Goal: Task Accomplishment & Management: Complete application form

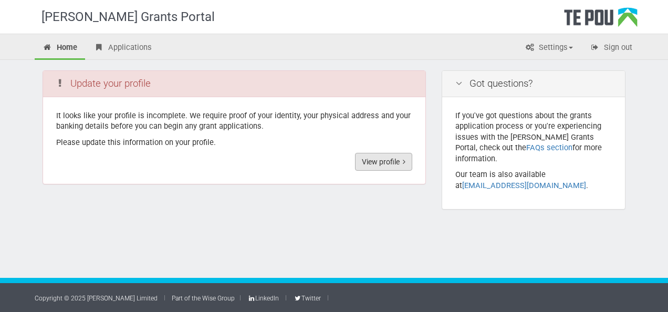
click at [392, 158] on link "View profile" at bounding box center [383, 162] width 57 height 18
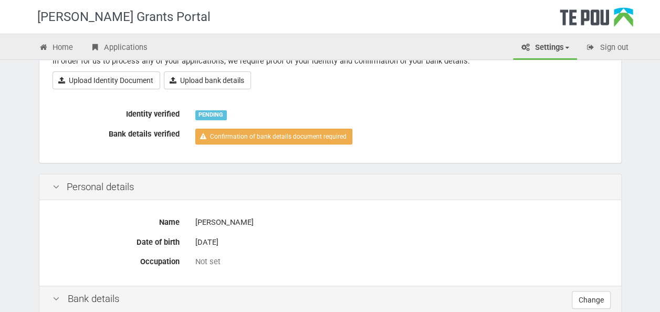
scroll to position [53, 0]
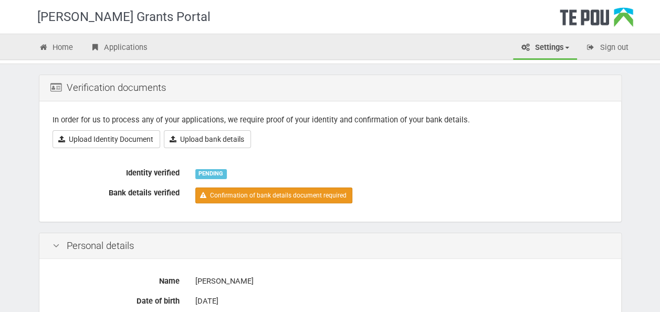
click at [309, 188] on link "Confirmation of bank details document required" at bounding box center [273, 196] width 157 height 16
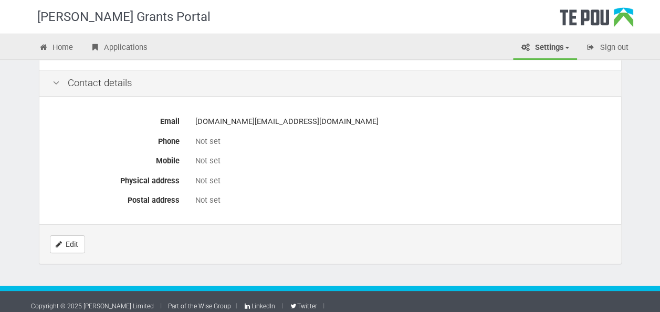
scroll to position [486, 0]
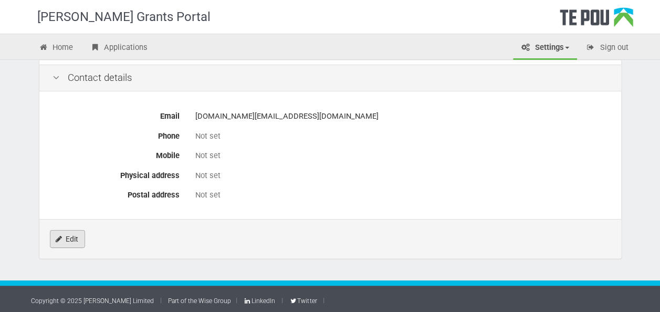
click at [73, 239] on link "Edit" at bounding box center [67, 239] width 35 height 18
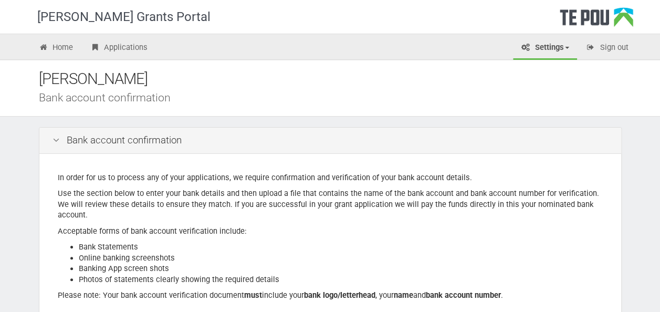
scroll to position [53, 0]
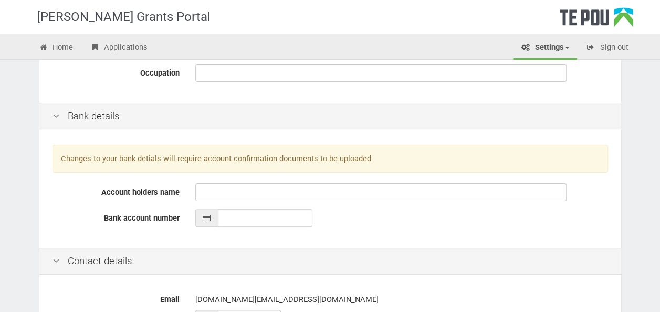
scroll to position [210, 0]
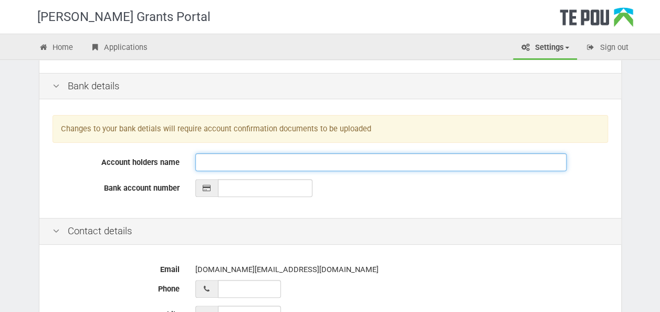
click at [226, 162] on input "Account holders name" at bounding box center [380, 162] width 371 height 18
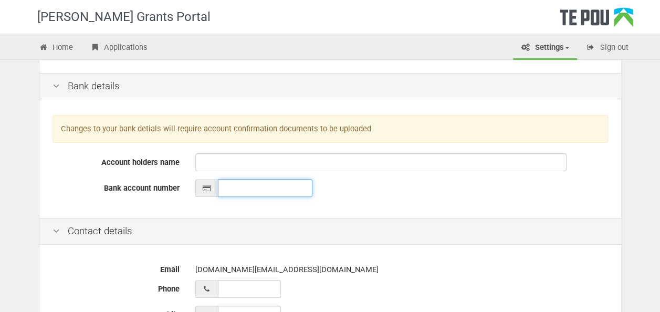
type input "__-____-_______-___"
click at [222, 183] on input "__-____-_______-___" at bounding box center [265, 188] width 95 height 18
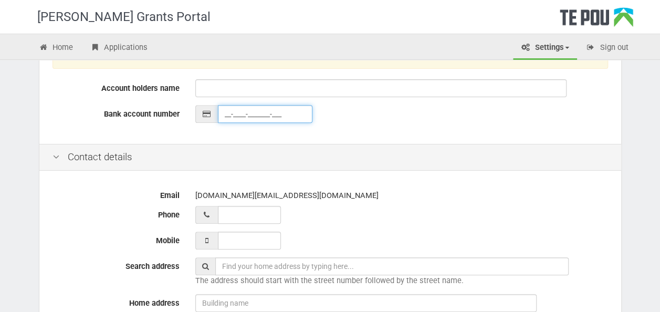
scroll to position [368, 0]
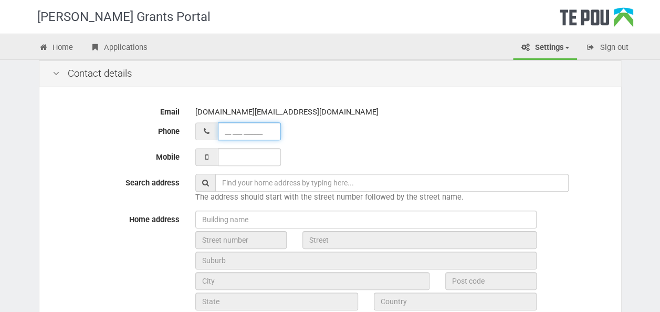
click at [237, 133] on input "__ ___ ______" at bounding box center [249, 131] width 63 height 18
type input "__ ___ ______"
click at [240, 148] on input "___ ___ _____" at bounding box center [249, 157] width 63 height 18
type input "021 199 6828"
click at [321, 132] on div at bounding box center [401, 131] width 413 height 18
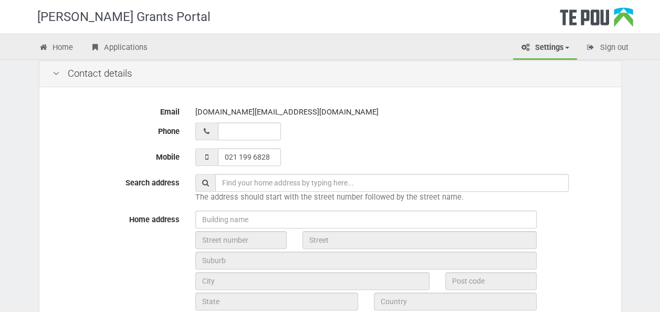
click at [260, 186] on input "text" at bounding box center [392, 183] width 354 height 18
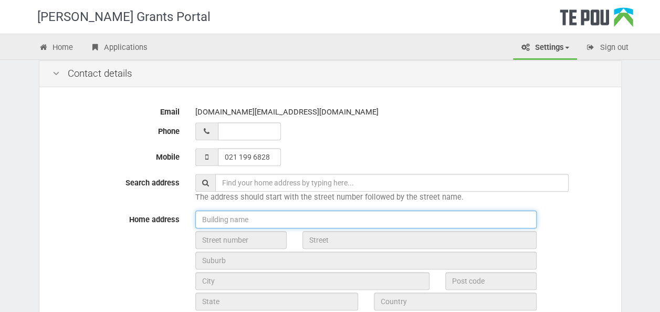
click at [296, 217] on input "text" at bounding box center [365, 220] width 341 height 18
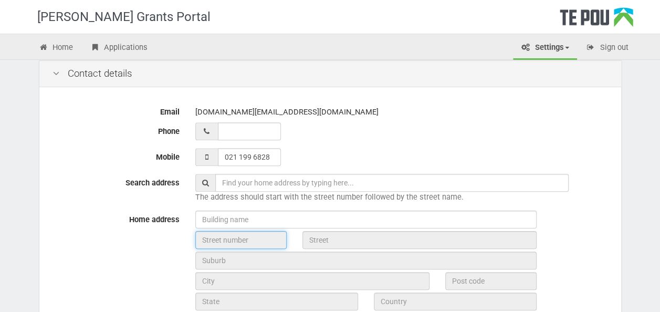
click at [273, 236] on input "text" at bounding box center [240, 240] width 91 height 18
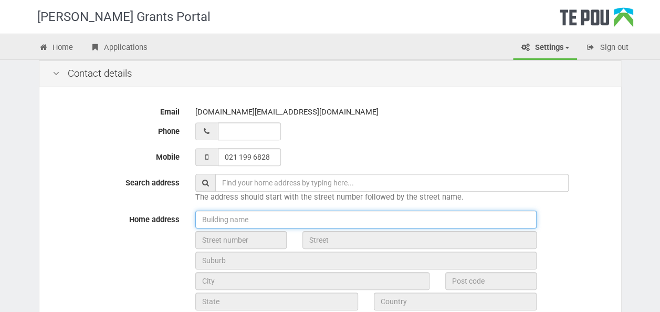
click at [337, 214] on input "text" at bounding box center [365, 220] width 341 height 18
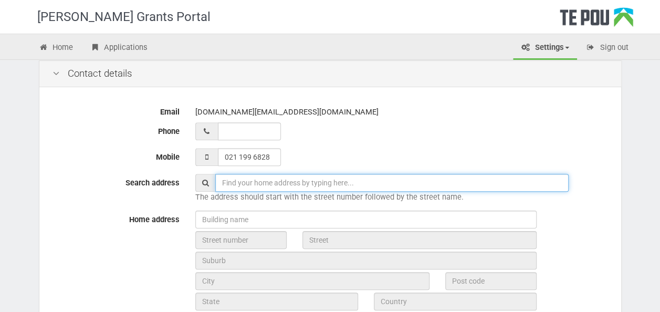
click at [242, 183] on input "text" at bounding box center [392, 183] width 354 height 18
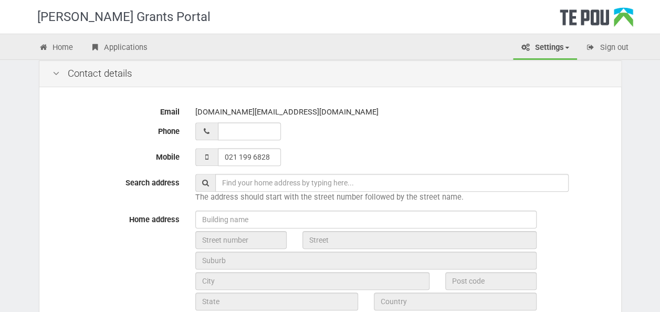
click at [598, 159] on div "021 199 6828" at bounding box center [401, 157] width 413 height 18
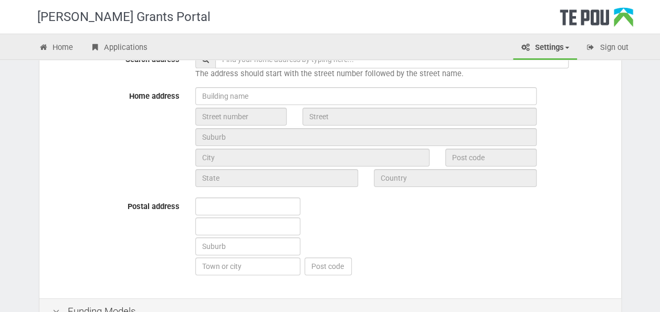
scroll to position [473, 0]
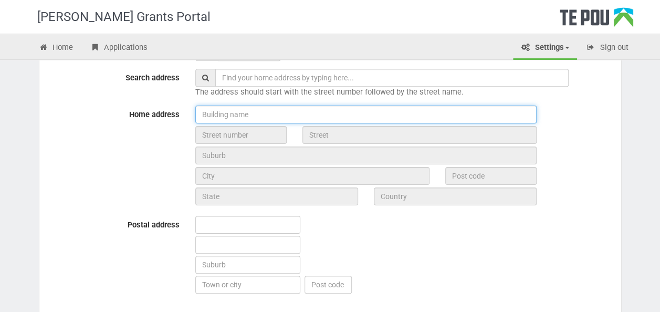
click at [237, 117] on input "text" at bounding box center [365, 115] width 341 height 18
click at [290, 106] on input "text" at bounding box center [365, 115] width 341 height 18
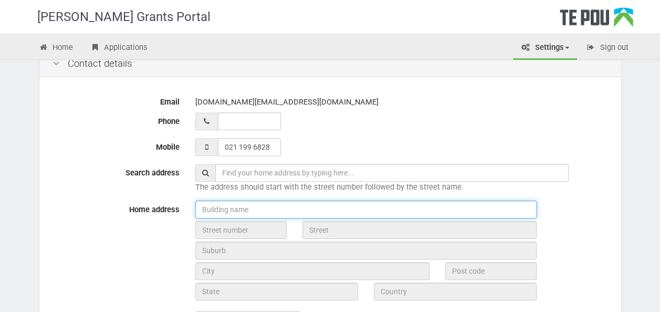
scroll to position [368, 0]
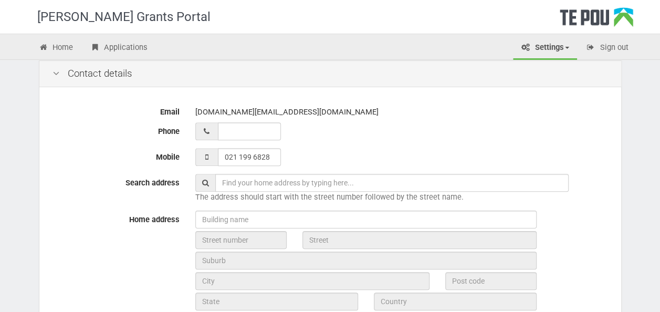
click at [319, 141] on div "Email bill.wang@asianfamilyservices.nz Phone Mobile 021 199 6828 Search address…" at bounding box center [330, 256] width 582 height 332
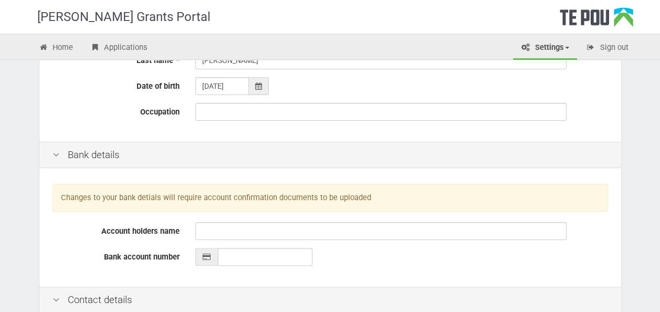
scroll to position [105, 0]
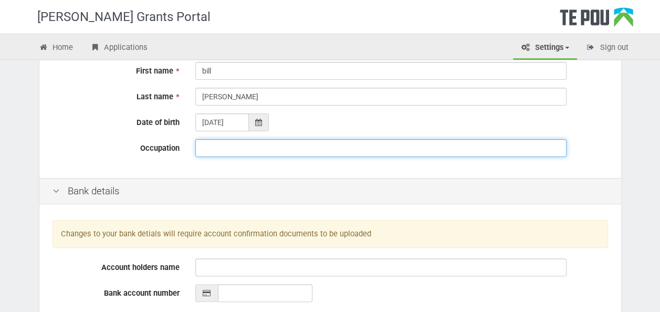
click at [248, 147] on input "Occupation" at bounding box center [380, 148] width 371 height 18
type input "P"
click at [203, 149] on input "Peer support worker" at bounding box center [380, 148] width 371 height 18
drag, startPoint x: 205, startPoint y: 148, endPoint x: 196, endPoint y: 147, distance: 9.0
click at [196, 147] on input "Peer support worker" at bounding box center [380, 148] width 371 height 18
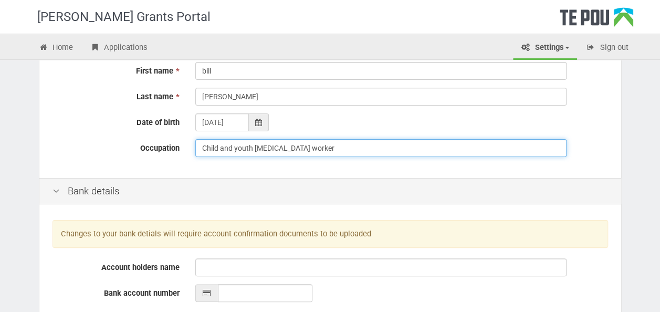
type input "Child and youth peer support worker"
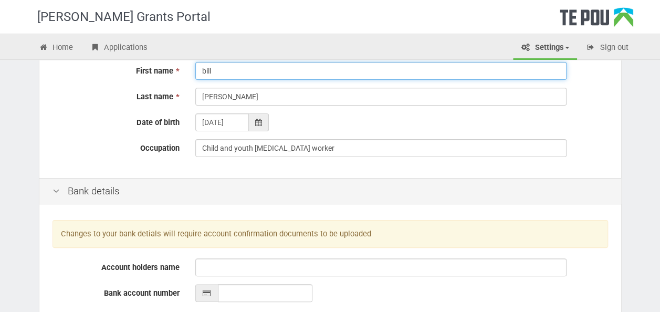
click at [205, 70] on input "bill" at bounding box center [380, 71] width 371 height 18
type input "Bill"
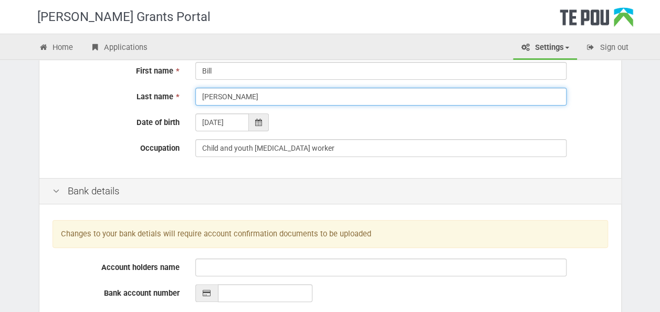
click at [206, 97] on input "wang" at bounding box center [380, 97] width 371 height 18
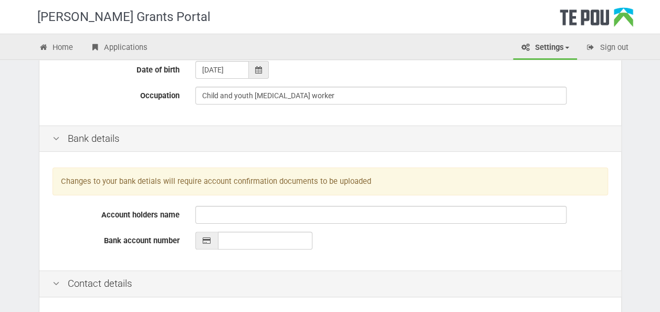
type input "[PERSON_NAME]"
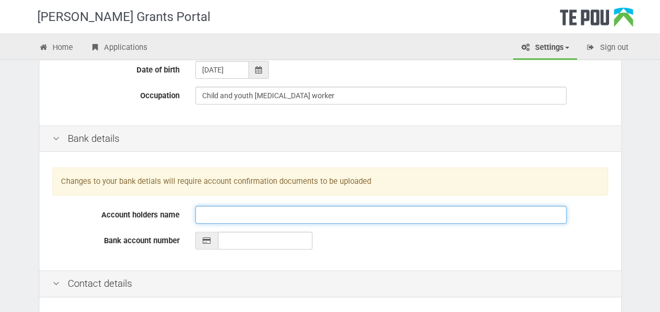
click at [232, 219] on input "Account holders name" at bounding box center [380, 215] width 371 height 18
click at [234, 211] on input "Account holders name" at bounding box center [380, 215] width 371 height 18
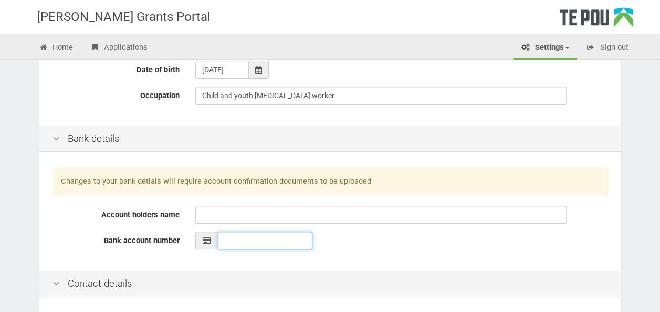
type input "__-____-_______-___"
click at [224, 240] on input "__-____-_______-___" at bounding box center [265, 241] width 95 height 18
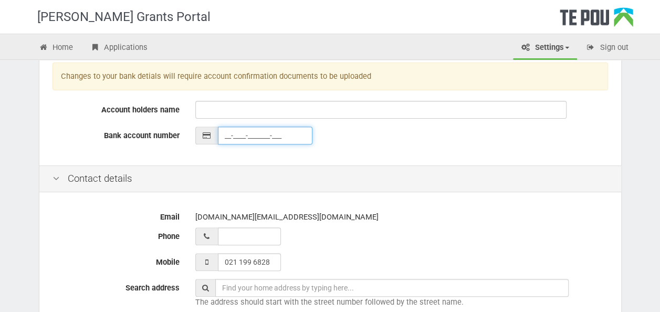
scroll to position [315, 0]
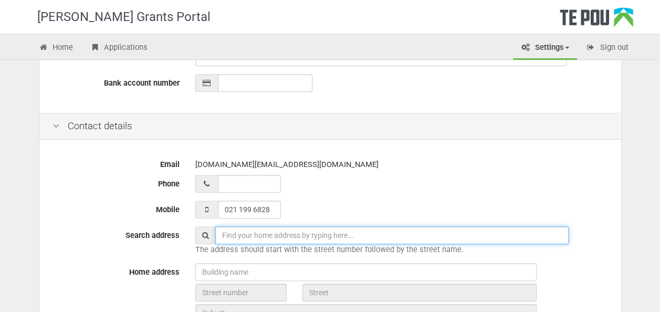
click at [220, 234] on input "text" at bounding box center [392, 235] width 354 height 18
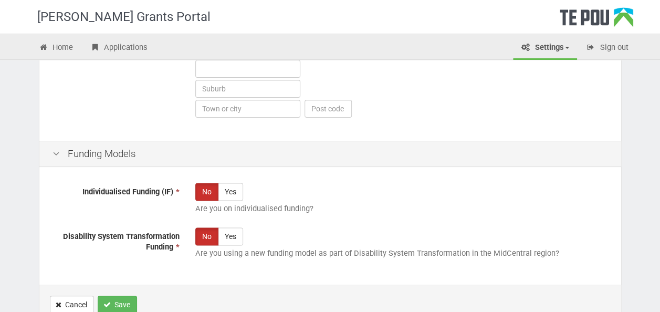
scroll to position [714, 0]
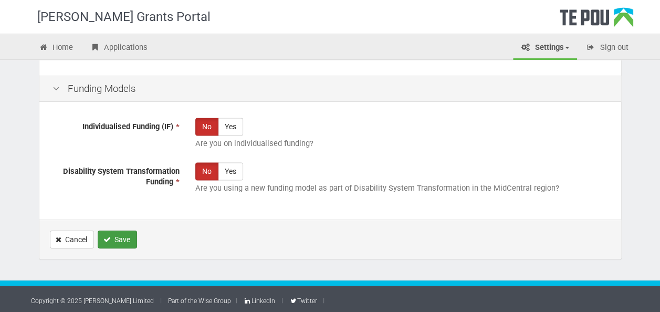
click at [126, 231] on button "Save" at bounding box center [117, 240] width 39 height 18
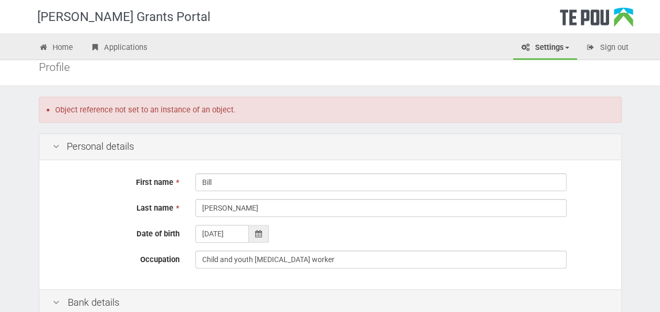
scroll to position [53, 0]
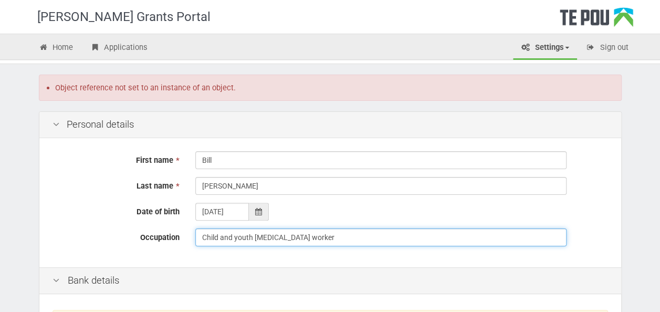
click at [215, 234] on input "Child and youth peer support worker" at bounding box center [380, 238] width 371 height 18
click at [209, 236] on input "Child and youth peer support worker" at bounding box center [380, 238] width 371 height 18
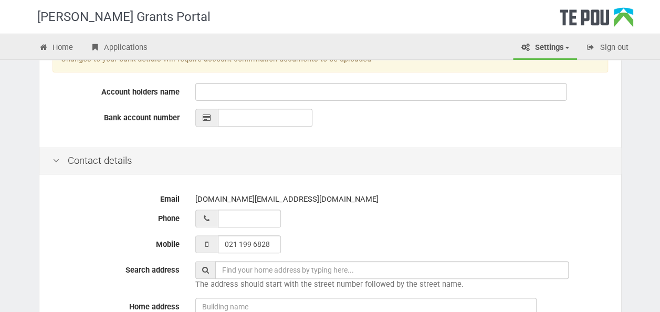
scroll to position [368, 0]
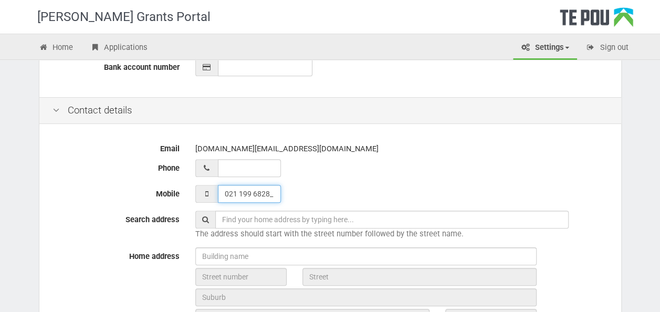
click at [236, 198] on input "021 199 6828_" at bounding box center [249, 194] width 63 height 18
click at [274, 193] on input "021 199 6828_" at bounding box center [249, 194] width 63 height 18
type input "021 199 6828"
click at [397, 98] on div "Contact details" at bounding box center [330, 110] width 582 height 27
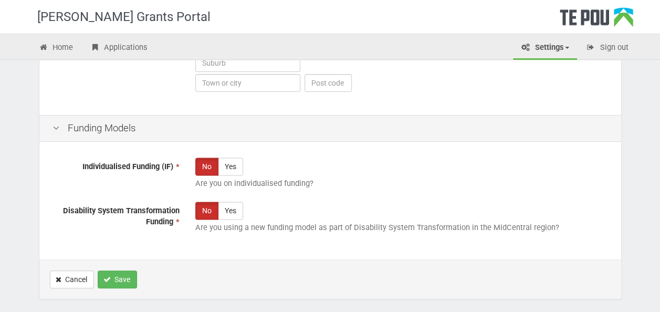
scroll to position [750, 0]
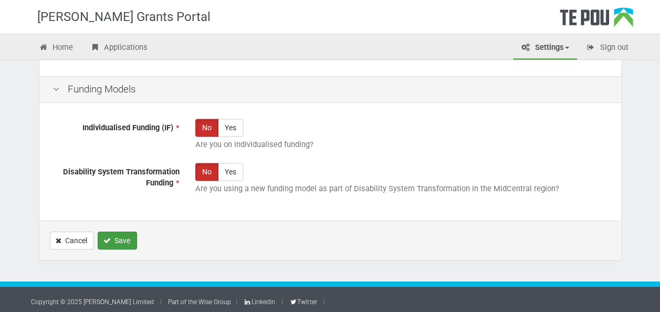
click at [119, 235] on button "Save" at bounding box center [117, 241] width 39 height 18
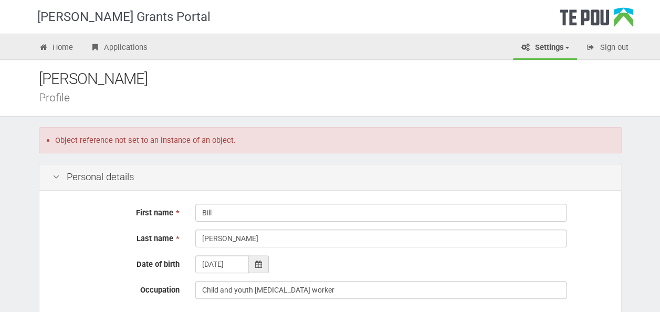
click at [544, 46] on link "Settings" at bounding box center [545, 48] width 64 height 23
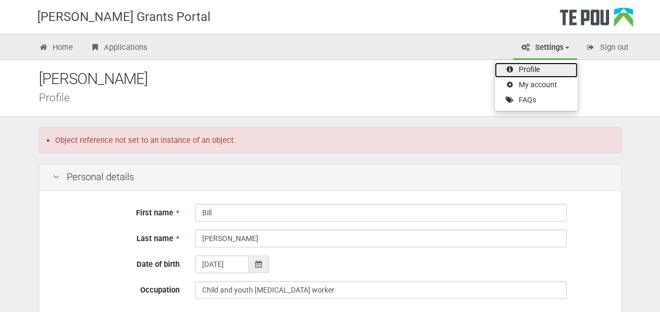
click at [547, 69] on link "Profile" at bounding box center [536, 70] width 83 height 15
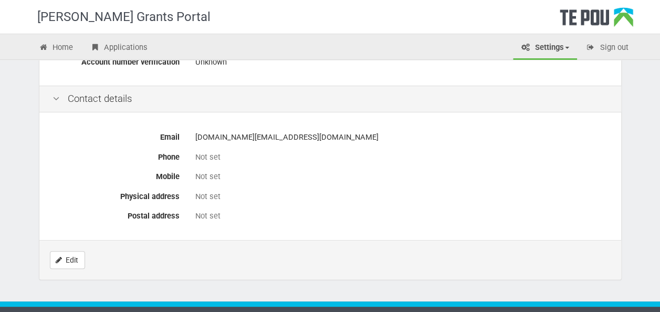
scroll to position [486, 0]
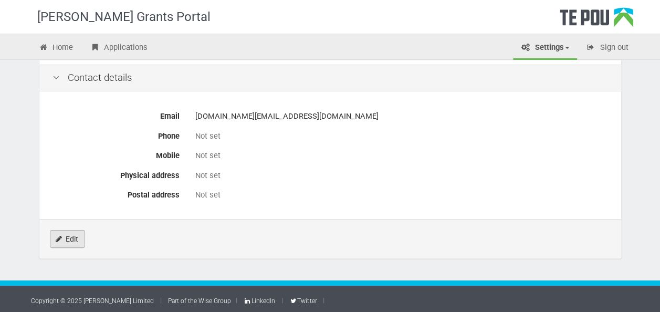
click at [63, 240] on link "Edit" at bounding box center [67, 239] width 35 height 18
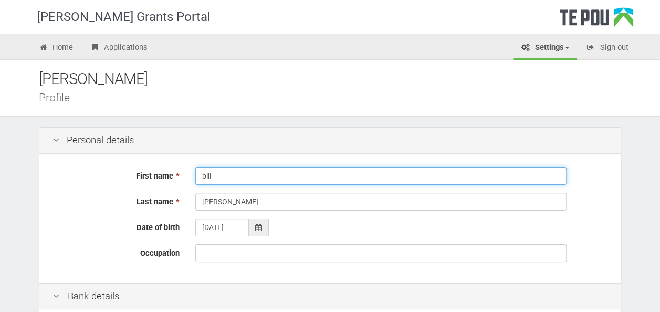
drag, startPoint x: 236, startPoint y: 173, endPoint x: 154, endPoint y: 152, distance: 84.6
click at [154, 157] on div "First name * bill Last name * wang Date of birth 10/01/2001 Occupation" at bounding box center [330, 218] width 582 height 129
type input "Bill"
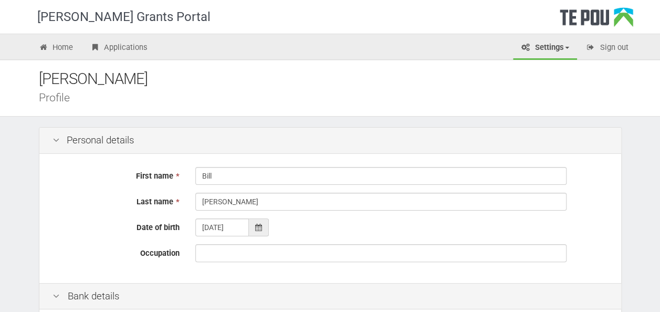
click at [304, 143] on div "Personal details" at bounding box center [330, 141] width 582 height 26
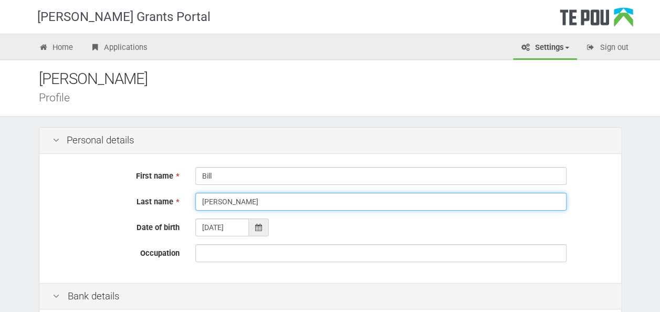
drag, startPoint x: 263, startPoint y: 206, endPoint x: 95, endPoint y: 199, distance: 168.8
click at [94, 198] on div "Last name * wang" at bounding box center [331, 202] width 572 height 18
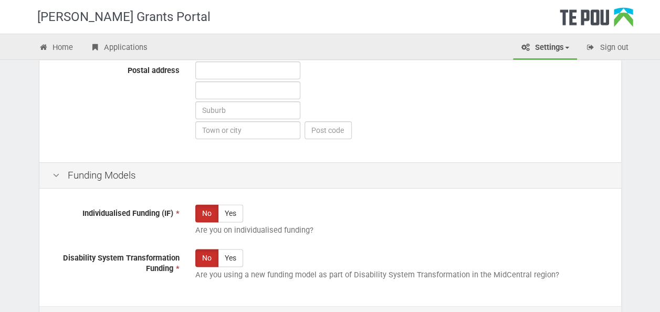
scroll to position [714, 0]
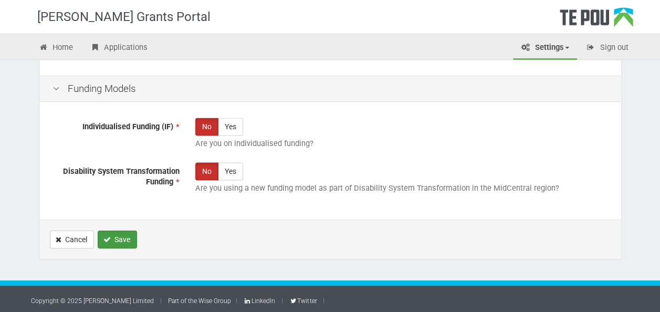
type input "[PERSON_NAME]"
click at [123, 231] on button "Save" at bounding box center [117, 240] width 39 height 18
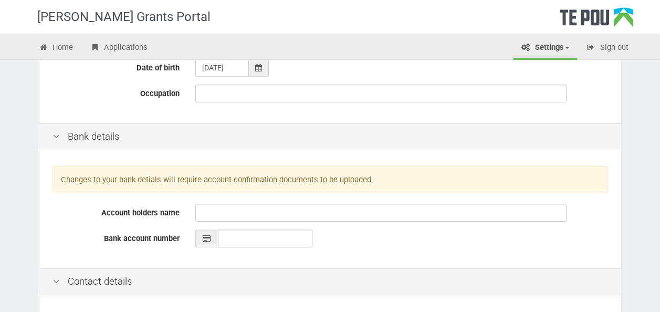
scroll to position [210, 0]
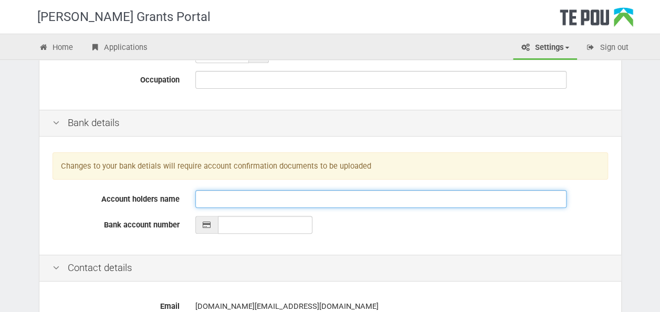
click at [226, 195] on input "Account holders name" at bounding box center [380, 199] width 371 height 18
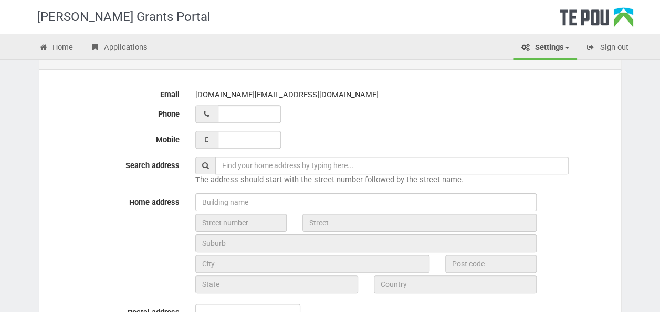
scroll to position [420, 0]
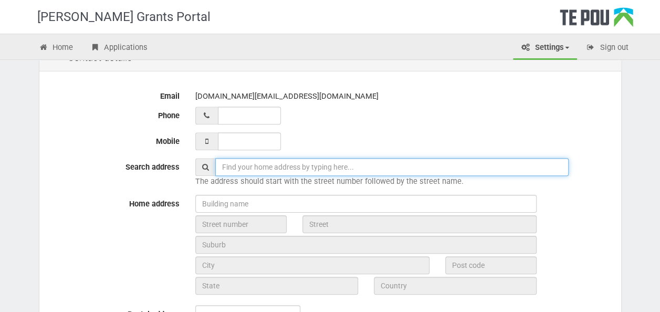
click at [239, 165] on input "text" at bounding box center [392, 167] width 354 height 18
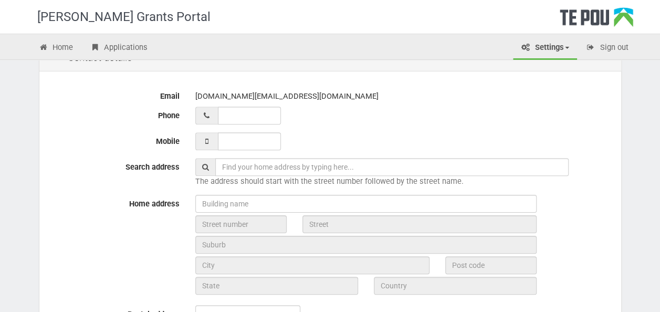
click at [246, 186] on div "Email [DOMAIN_NAME][EMAIL_ADDRESS][DOMAIN_NAME] Phone Mobile Search address The…" at bounding box center [330, 240] width 582 height 332
type input "__ ___ ______"
click at [231, 115] on input "__ ___ ______" at bounding box center [249, 116] width 63 height 18
click at [231, 140] on input "___ ___ _____" at bounding box center [249, 141] width 63 height 18
type input "021 199 6828"
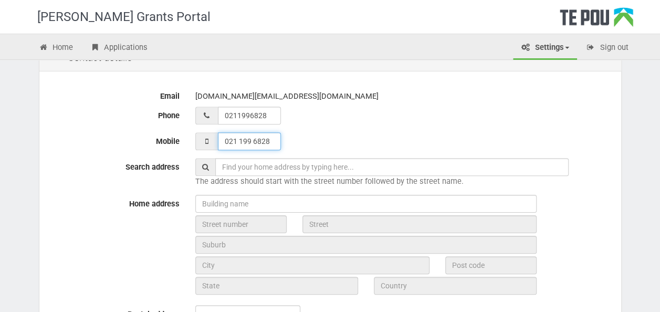
type input "02 119 96828"
type input "021 199 6828_"
type input "02 119 96828_"
type input "021 199 6828"
click at [272, 116] on input "02 119 96828_" at bounding box center [249, 116] width 63 height 18
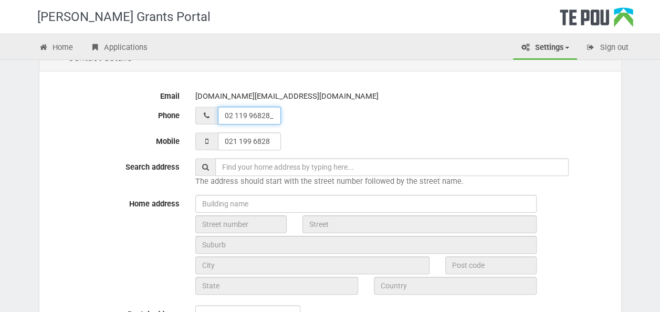
drag, startPoint x: 275, startPoint y: 116, endPoint x: 211, endPoint y: 115, distance: 63.6
click at [211, 115] on div "02 119 96828_" at bounding box center [401, 116] width 413 height 18
type input "__ ___ ______"
click at [457, 98] on div "[DOMAIN_NAME][EMAIL_ADDRESS][DOMAIN_NAME]" at bounding box center [401, 96] width 413 height 18
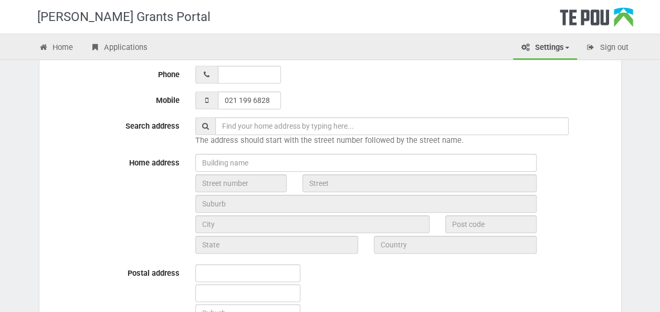
scroll to position [578, 0]
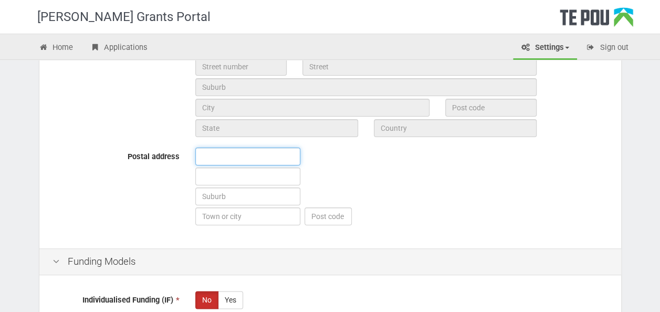
click at [245, 161] on input "text" at bounding box center [247, 157] width 105 height 18
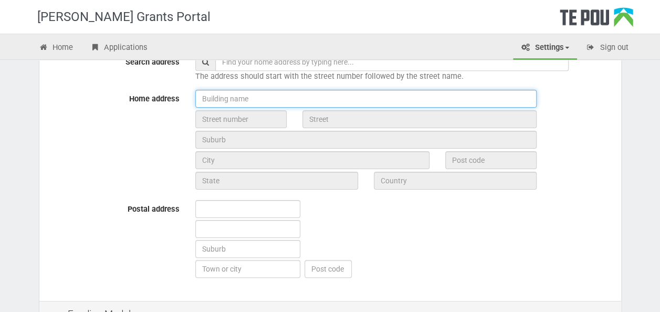
click at [237, 103] on input "text" at bounding box center [365, 99] width 341 height 18
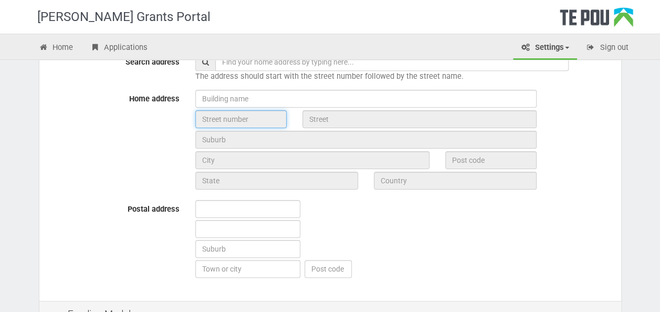
click at [234, 119] on input "text" at bounding box center [240, 119] width 91 height 18
click at [226, 122] on input "text" at bounding box center [240, 119] width 91 height 18
click at [226, 121] on input "text" at bounding box center [240, 119] width 91 height 18
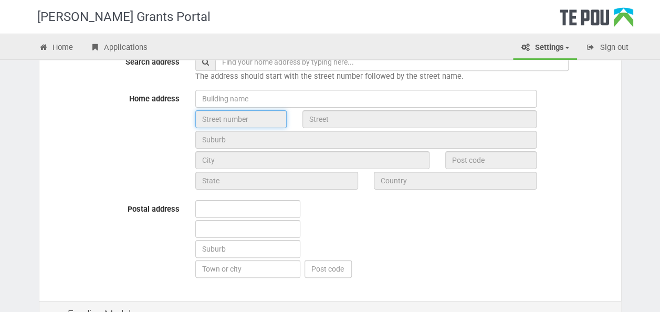
click at [208, 113] on input "text" at bounding box center [240, 119] width 91 height 18
click at [206, 112] on input "text" at bounding box center [240, 119] width 91 height 18
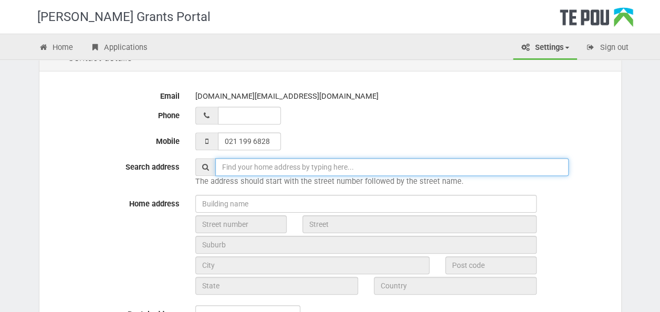
click at [264, 171] on input "text" at bounding box center [392, 167] width 354 height 18
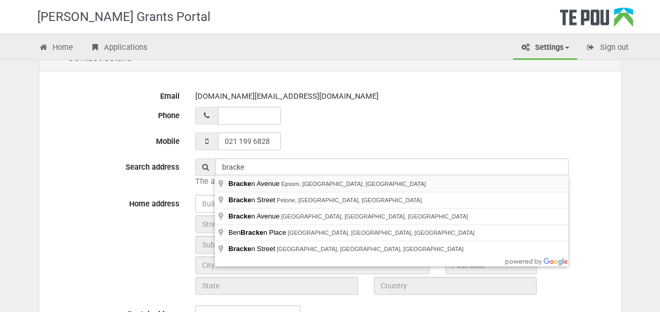
type input "Bracken Avenue, Epsom, Auckland, New Zealand"
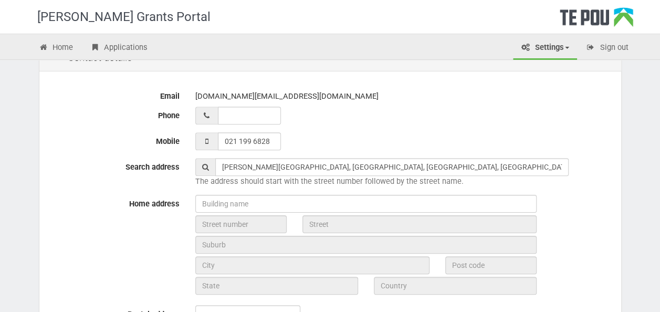
type input "[PERSON_NAME][GEOGRAPHIC_DATA]"
type input "[GEOGRAPHIC_DATA]"
type input "1023"
type input "[GEOGRAPHIC_DATA]"
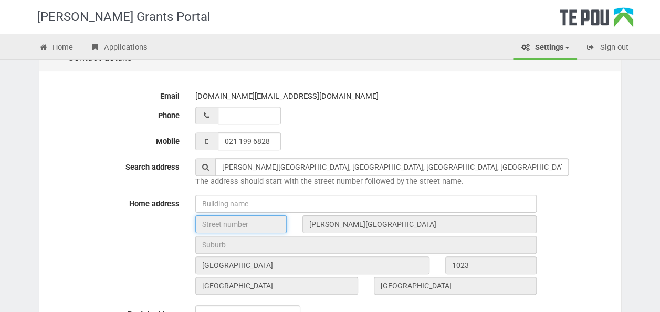
click at [254, 220] on input "text" at bounding box center [240, 224] width 91 height 18
click at [253, 224] on input "text" at bounding box center [240, 224] width 91 height 18
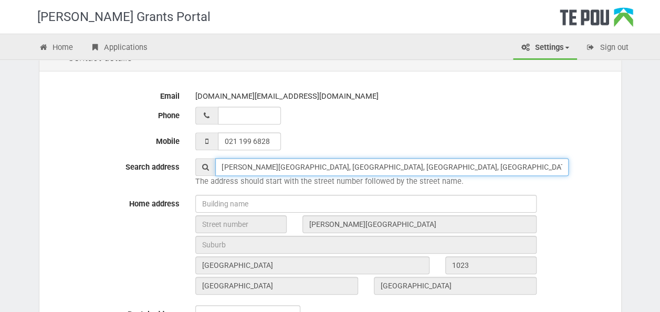
click at [261, 166] on input "Bracken Avenue, Epsom, Auckland, New Zealand" at bounding box center [392, 167] width 354 height 18
drag, startPoint x: 386, startPoint y: 165, endPoint x: 150, endPoint y: 160, distance: 235.9
click at [150, 160] on div "Search address Bracken Avenue, Epsom, Auckland, New Zealand The address should …" at bounding box center [331, 172] width 572 height 29
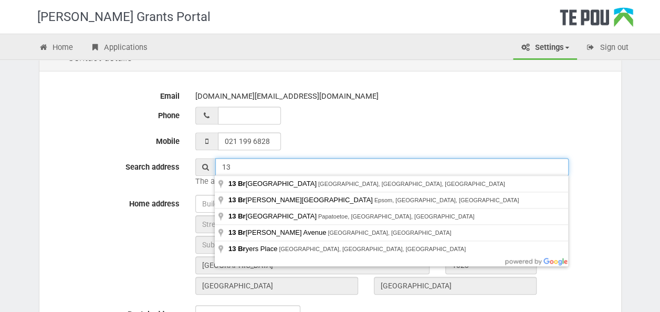
type input "1"
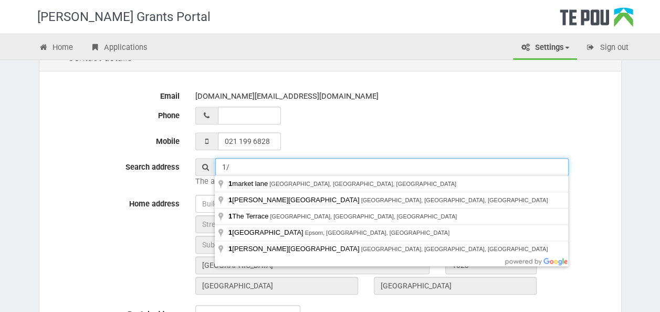
type input "1"
type input "2"
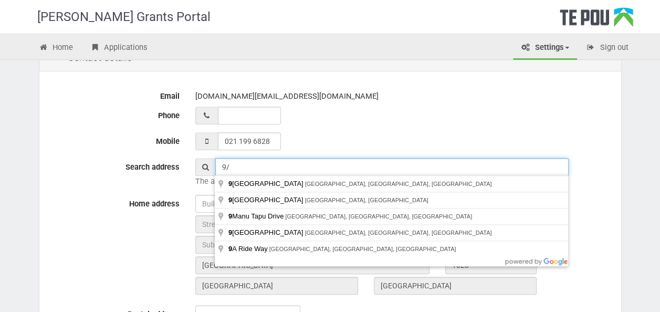
type input "9"
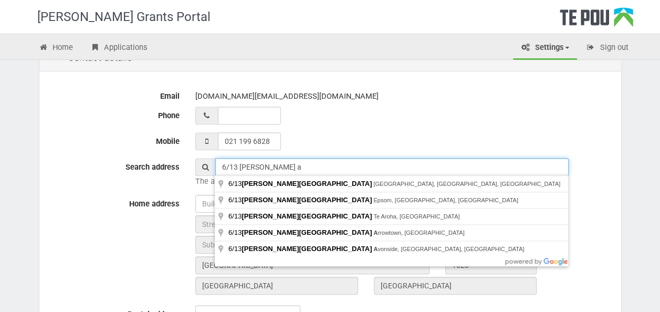
click at [226, 164] on input "6/13 bracken a" at bounding box center [392, 167] width 354 height 18
type input "/13 bracken a"
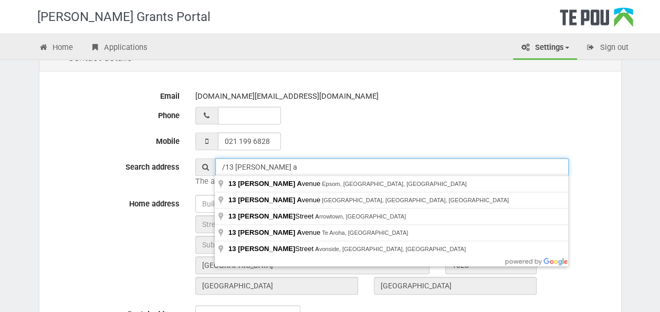
drag, startPoint x: 337, startPoint y: 163, endPoint x: 211, endPoint y: 158, distance: 125.7
click at [211, 158] on div "/13 bracken a" at bounding box center [401, 167] width 413 height 18
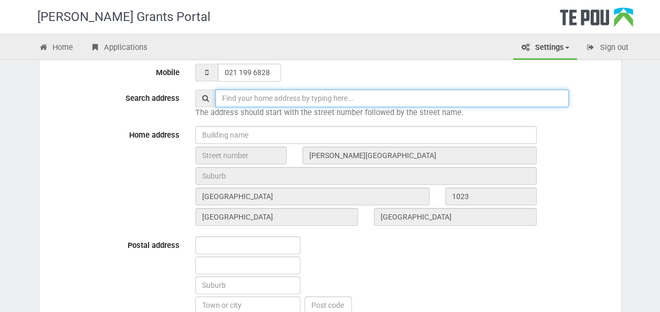
scroll to position [525, 0]
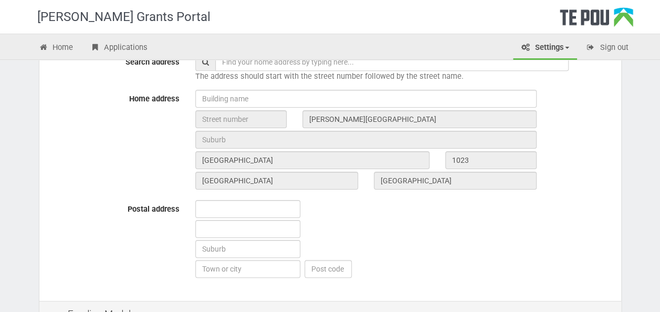
click at [358, 246] on div at bounding box center [402, 240] width 429 height 80
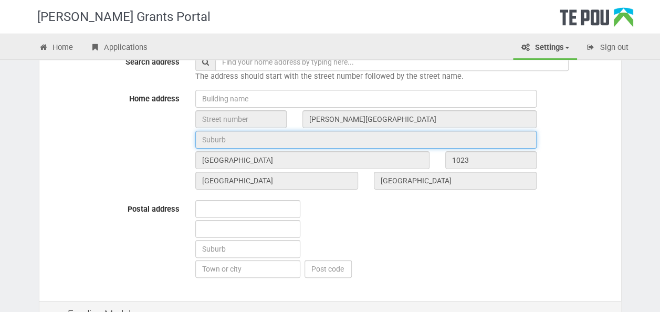
click at [270, 138] on input "text" at bounding box center [365, 140] width 341 height 18
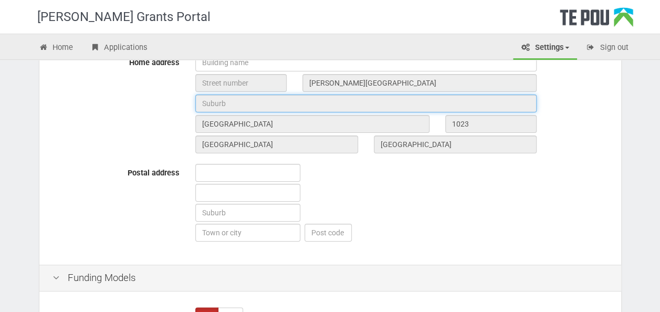
scroll to position [578, 0]
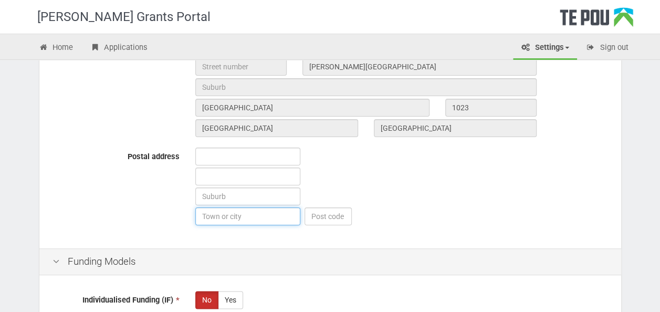
click at [258, 211] on input "text" at bounding box center [247, 217] width 105 height 18
type input "[GEOGRAPHIC_DATA]"
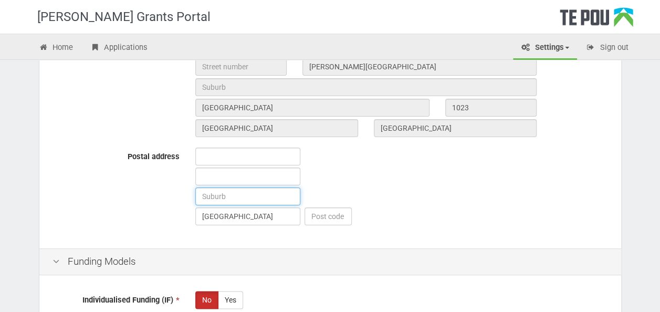
click at [238, 200] on input "text" at bounding box center [247, 197] width 105 height 18
type input "Epsom"
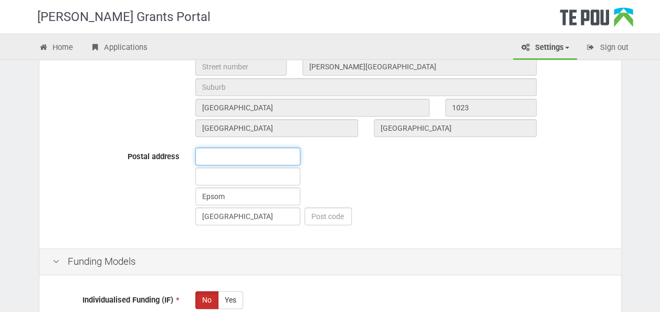
click at [236, 152] on input "text" at bounding box center [247, 157] width 105 height 18
click at [316, 211] on input "text" at bounding box center [328, 217] width 47 height 18
type input "1023"
click at [387, 184] on div "Epsom Auckland 1023" at bounding box center [402, 188] width 429 height 80
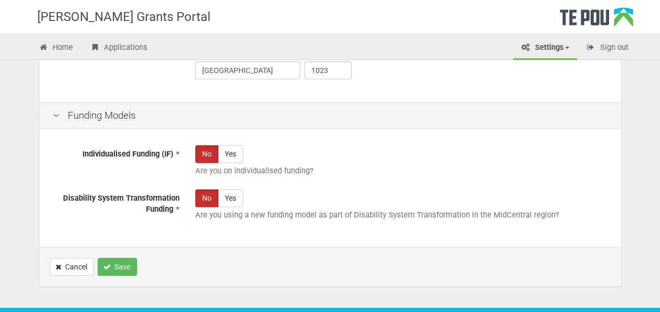
scroll to position [750, 0]
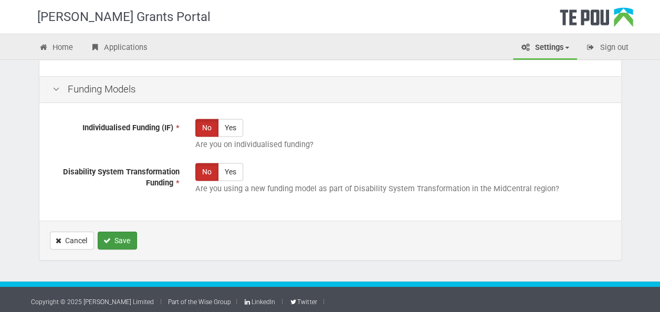
click at [107, 241] on icon "Save" at bounding box center [106, 240] width 7 height 7
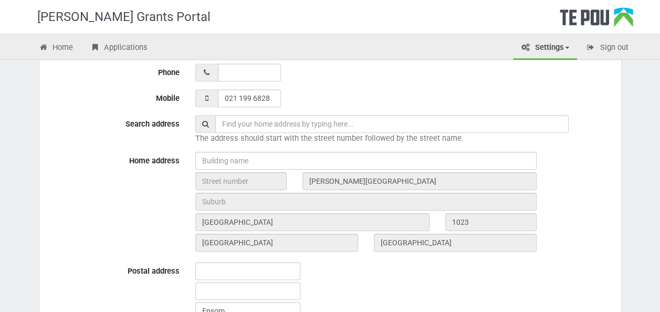
scroll to position [473, 0]
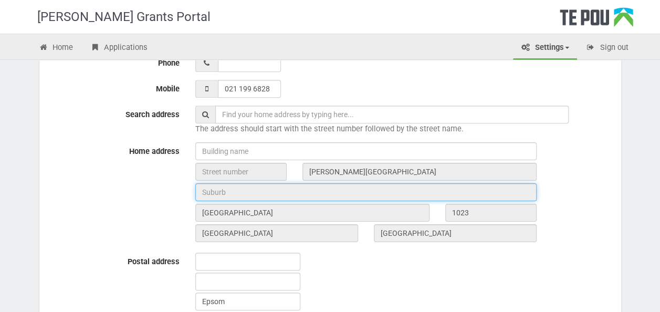
click at [261, 192] on input "text" at bounding box center [365, 192] width 341 height 18
click at [251, 191] on input "text" at bounding box center [365, 192] width 341 height 18
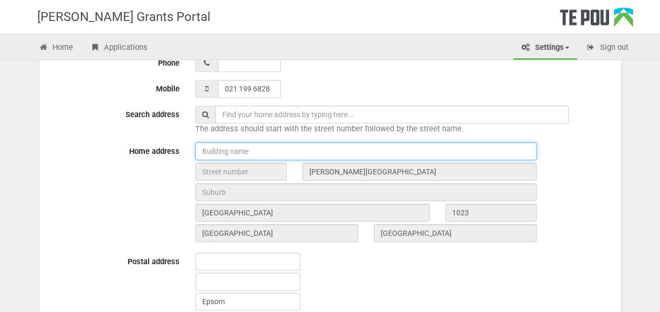
click at [250, 150] on input "text" at bounding box center [365, 151] width 341 height 18
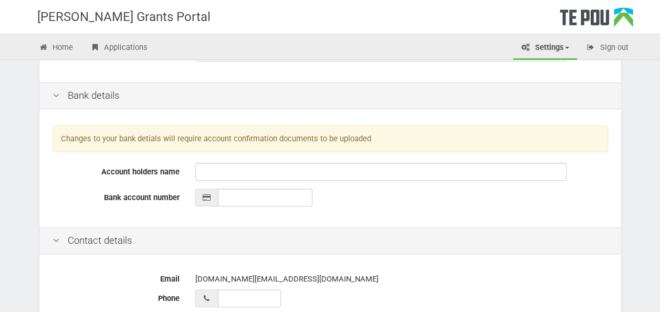
scroll to position [210, 0]
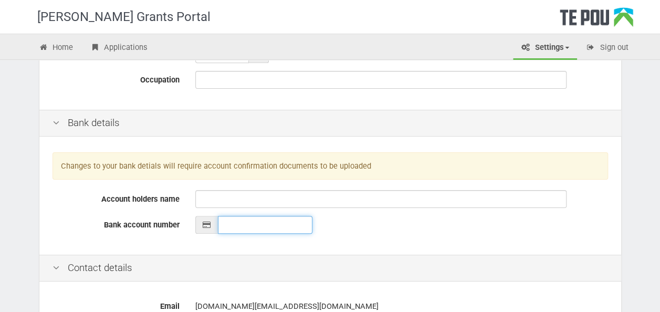
type input "__-____-_______-___"
click at [219, 217] on input "__-____-_______-___" at bounding box center [265, 225] width 95 height 18
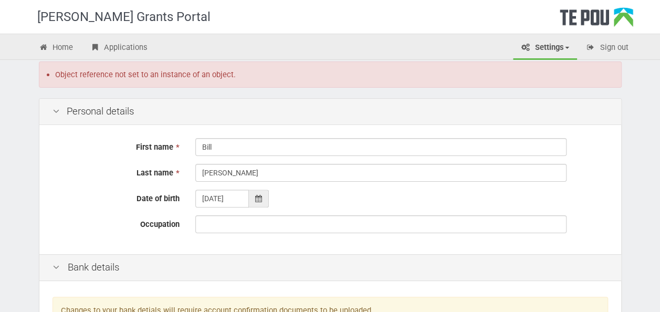
scroll to position [0, 0]
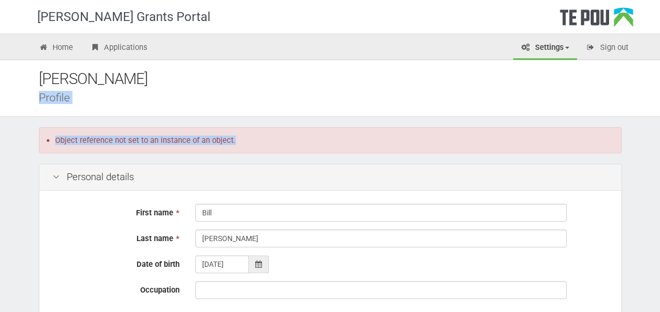
drag, startPoint x: 263, startPoint y: 138, endPoint x: 13, endPoint y: 106, distance: 251.5
drag, startPoint x: 13, startPoint y: 106, endPoint x: 194, endPoint y: 126, distance: 182.3
click at [193, 127] on div "Object reference not set to an instance of an object." at bounding box center [330, 140] width 583 height 26
click at [260, 133] on div "Object reference not set to an instance of an object." at bounding box center [330, 140] width 583 height 26
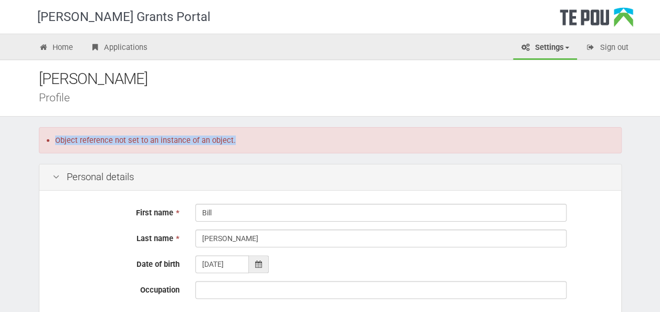
drag, startPoint x: 254, startPoint y: 138, endPoint x: 14, endPoint y: 133, distance: 240.1
copy li "Object reference not set to an instance of an object."
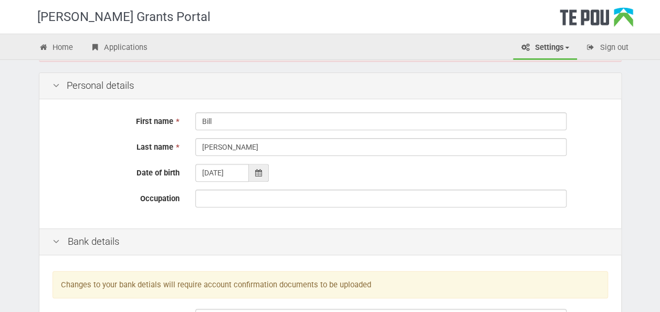
scroll to position [105, 0]
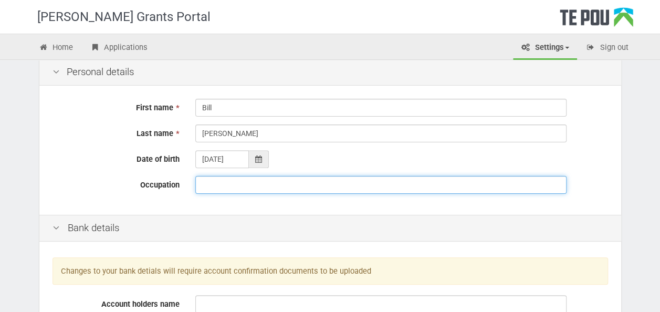
click at [233, 179] on input "Occupation" at bounding box center [380, 185] width 371 height 18
type input "Child and youth [MEDICAL_DATA] worker"
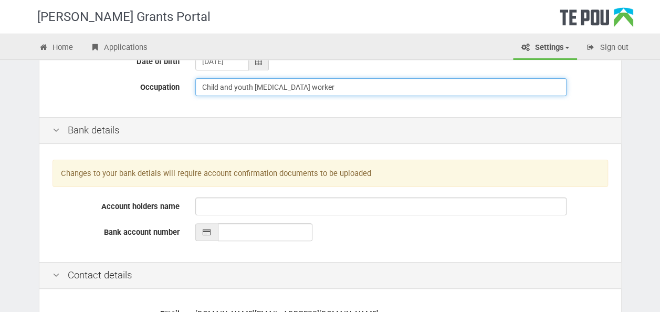
scroll to position [210, 0]
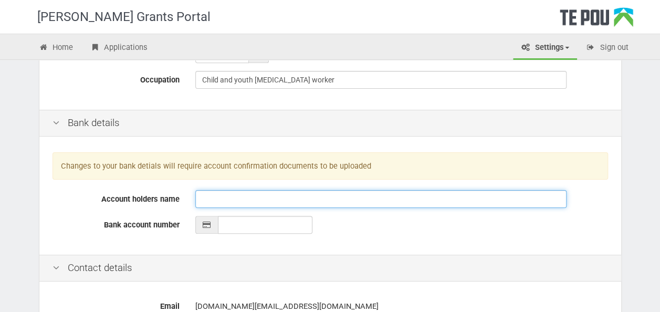
click at [226, 195] on input "Account holders name" at bounding box center [380, 199] width 371 height 18
type input "[PERSON_NAME]"
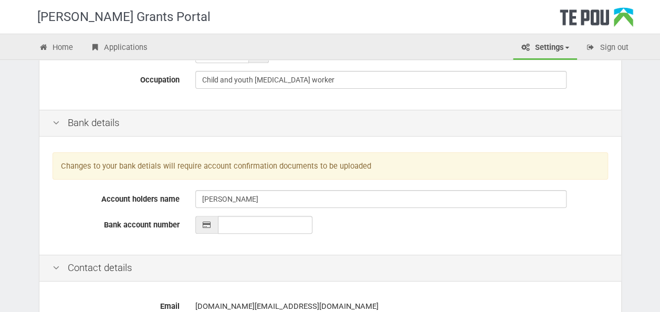
drag, startPoint x: 229, startPoint y: 211, endPoint x: 221, endPoint y: 223, distance: 14.0
click at [229, 212] on div "Changes to your bank detials will require account confirmation documents to be …" at bounding box center [330, 197] width 582 height 116
click at [219, 226] on input "__-____-_______-___" at bounding box center [265, 225] width 95 height 18
type input "[CREDIT_CARD_NUMBER]"
click at [340, 240] on div "Changes to your bank detials will require account confirmation documents to be …" at bounding box center [330, 197] width 582 height 116
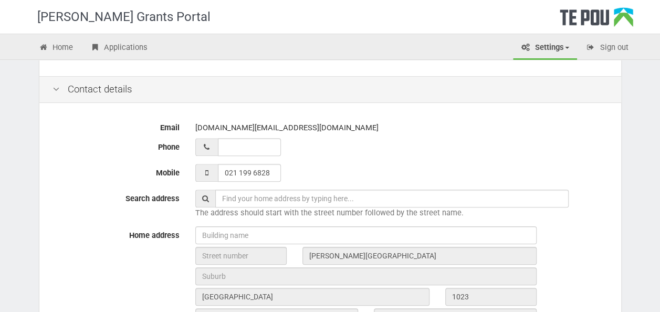
scroll to position [420, 0]
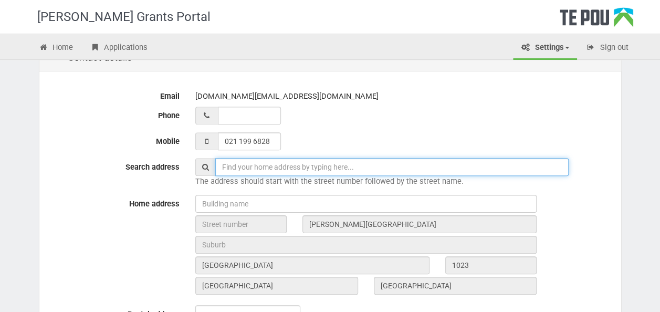
click at [303, 167] on input "text" at bounding box center [392, 167] width 354 height 18
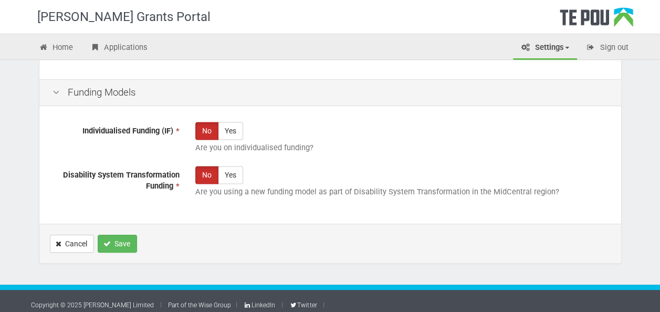
scroll to position [750, 0]
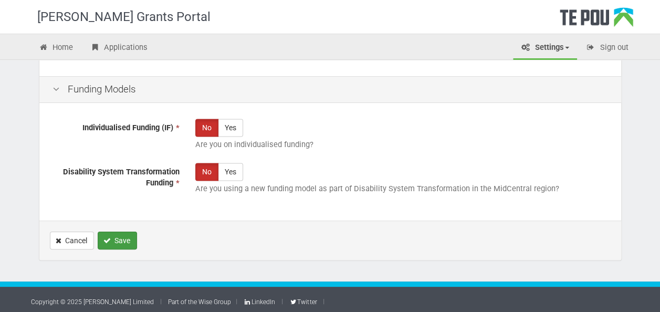
click at [131, 236] on button "Save" at bounding box center [117, 241] width 39 height 18
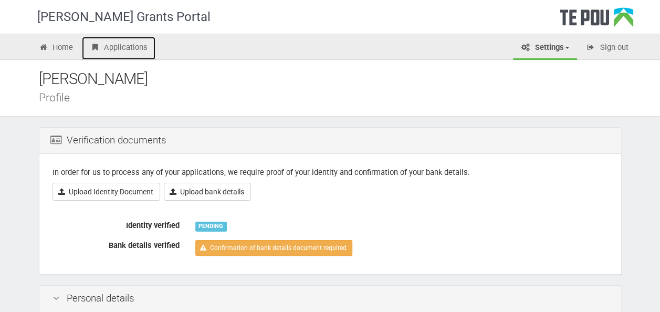
click at [119, 49] on link "Applications" at bounding box center [119, 48] width 74 height 23
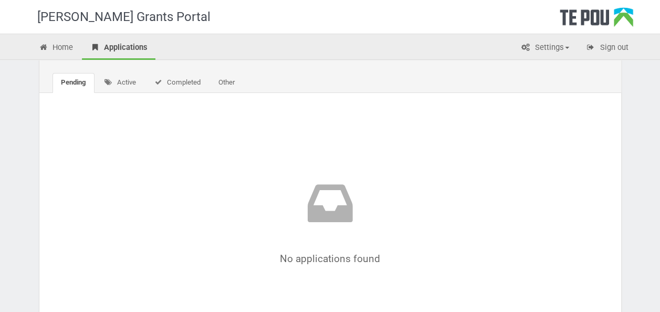
scroll to position [53, 0]
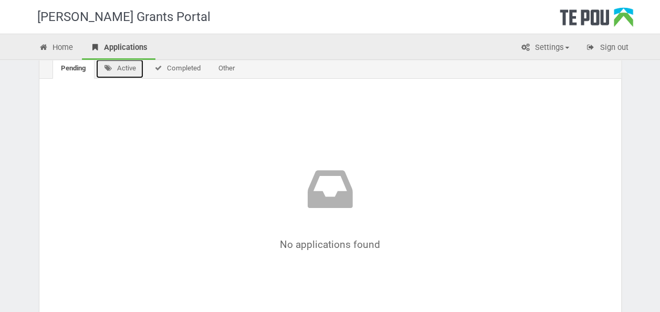
click at [140, 64] on link "Active" at bounding box center [120, 69] width 49 height 20
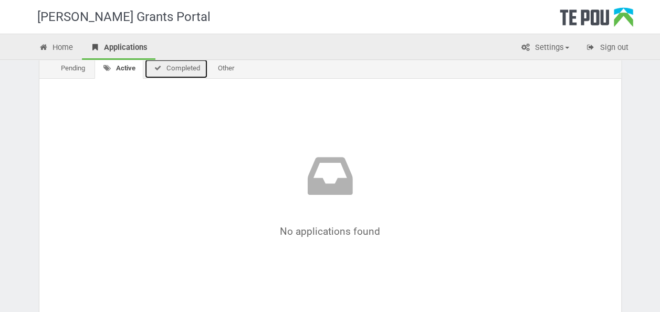
click at [170, 64] on link "Completed" at bounding box center [176, 69] width 64 height 20
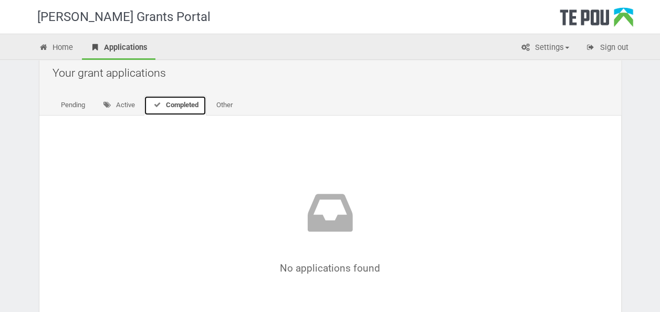
scroll to position [0, 0]
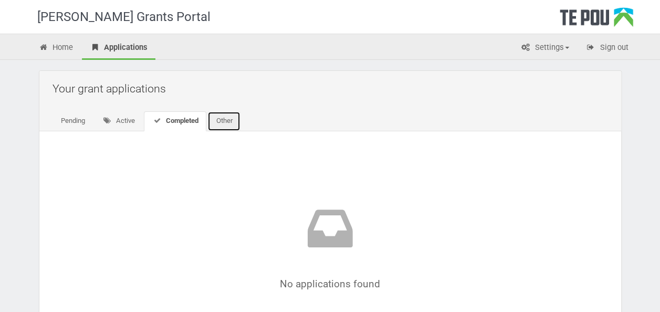
click at [231, 125] on link "Other" at bounding box center [224, 121] width 33 height 20
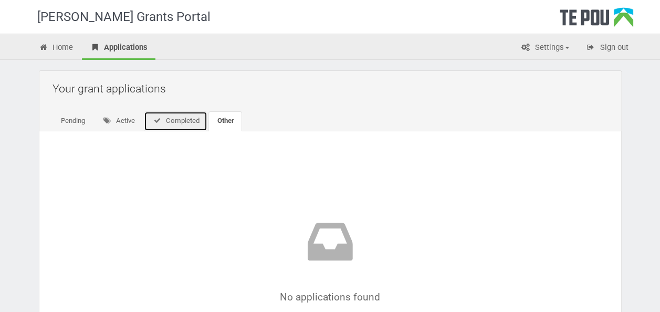
click at [194, 116] on link "Completed" at bounding box center [176, 121] width 64 height 20
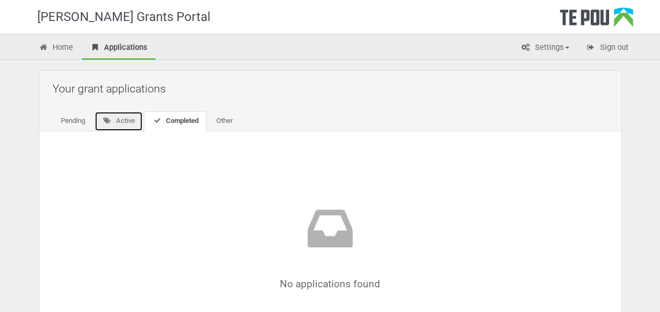
click at [129, 120] on link "Active" at bounding box center [119, 121] width 49 height 20
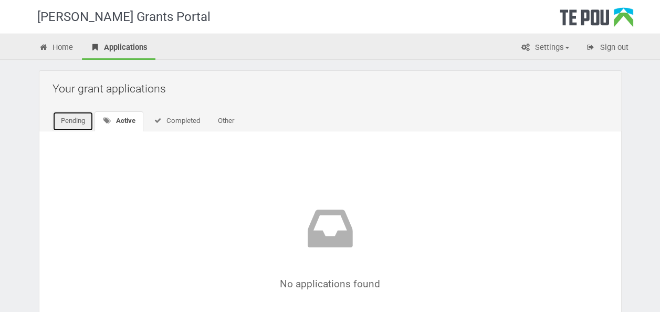
click at [63, 118] on link "Pending" at bounding box center [73, 121] width 41 height 20
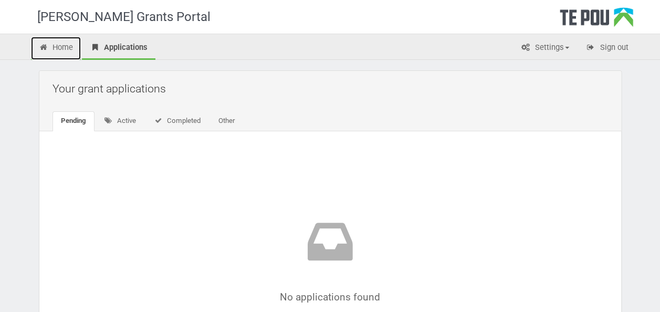
click at [68, 46] on link "Home" at bounding box center [56, 48] width 50 height 23
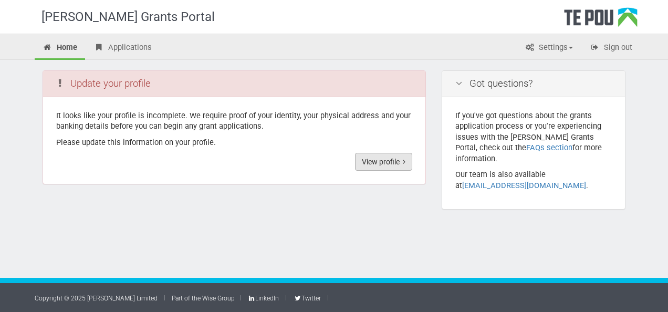
click at [388, 158] on link "View profile" at bounding box center [383, 162] width 57 height 18
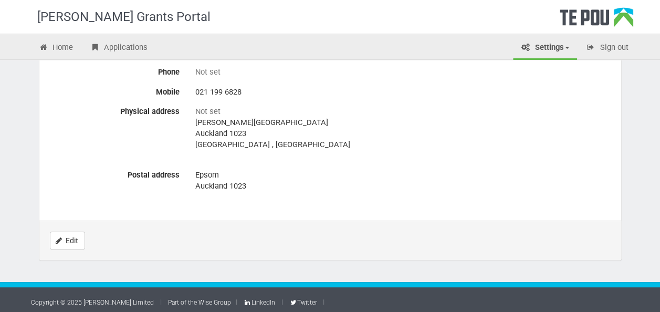
scroll to position [532, 0]
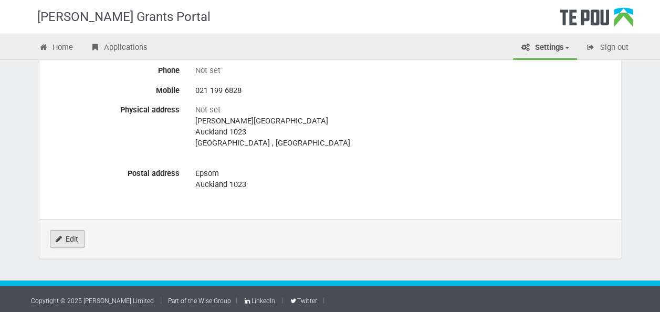
click at [78, 230] on link "Edit" at bounding box center [67, 239] width 35 height 18
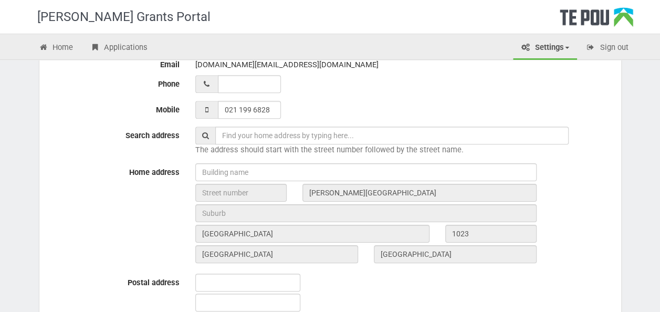
scroll to position [399, 0]
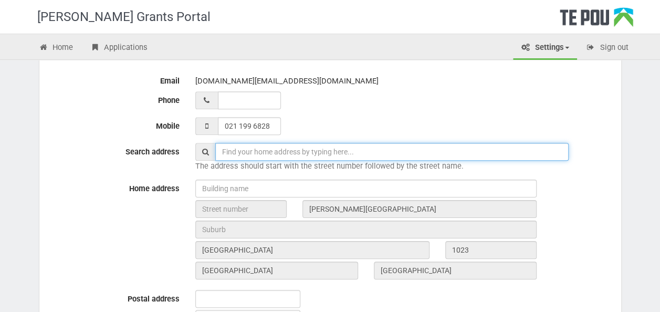
click at [258, 153] on input "text" at bounding box center [392, 152] width 354 height 18
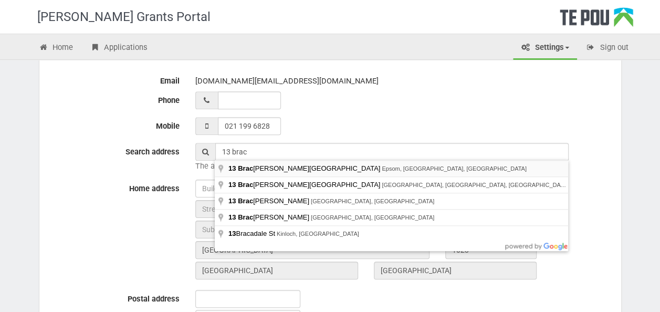
type input "[STREET_ADDRESS][PERSON_NAME]"
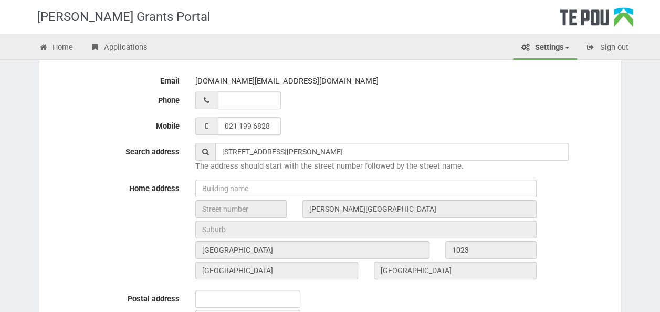
type input "13"
type input "[PERSON_NAME][GEOGRAPHIC_DATA]"
type input "[GEOGRAPHIC_DATA]"
type input "1023"
type input "[GEOGRAPHIC_DATA]"
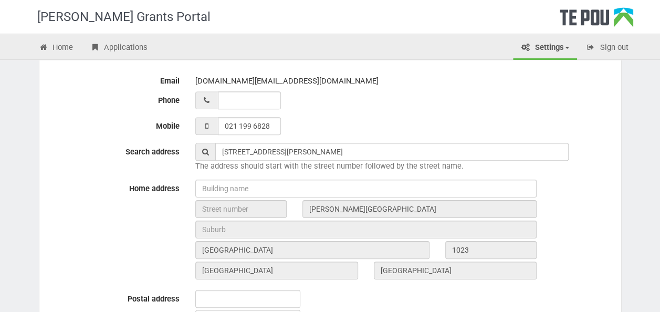
type input "[GEOGRAPHIC_DATA]"
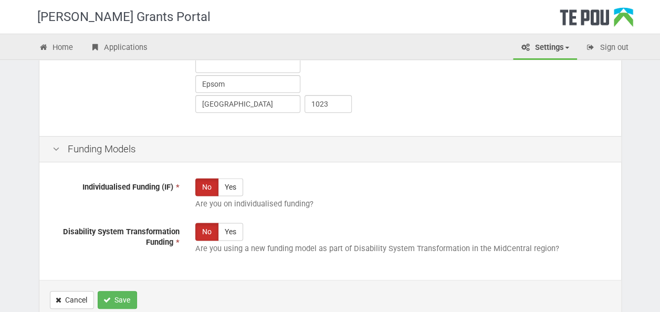
scroll to position [714, 0]
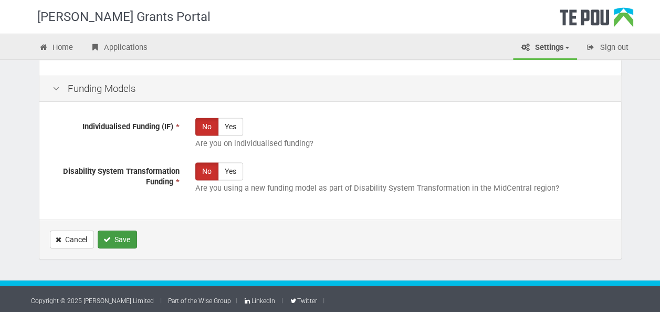
click at [125, 234] on button "Save" at bounding box center [117, 240] width 39 height 18
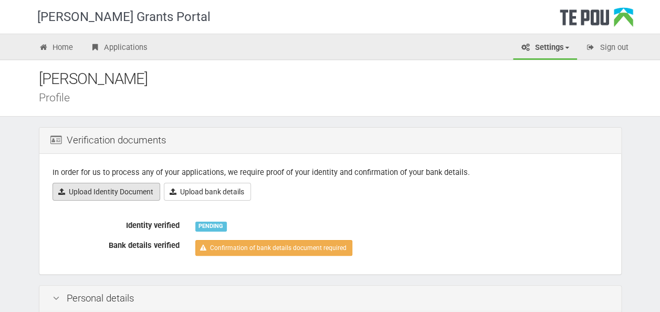
click at [130, 186] on link "Upload Identity Document" at bounding box center [107, 192] width 108 height 18
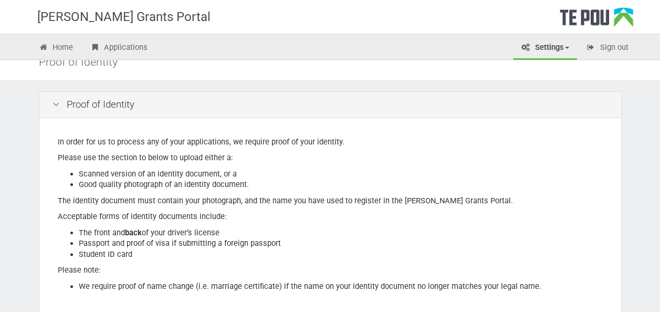
scroll to position [53, 0]
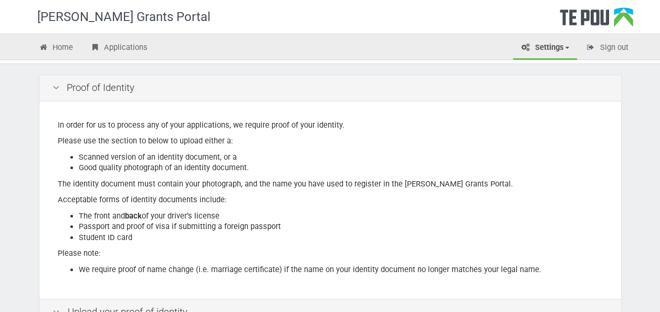
click at [2, 151] on div "[PERSON_NAME] Grants Portal Home Applications Settings Profile My account FAQs …" at bounding box center [330, 209] width 660 height 525
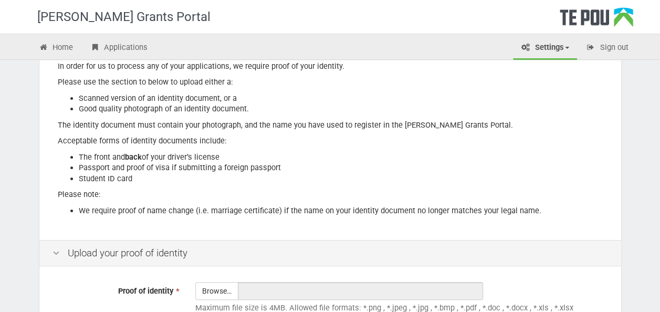
scroll to position [105, 0]
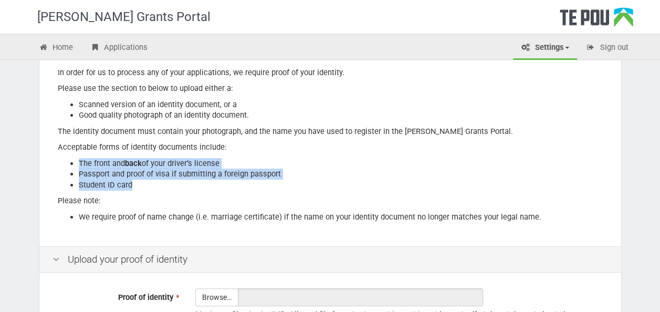
drag, startPoint x: 556, startPoint y: 143, endPoint x: 578, endPoint y: 188, distance: 49.6
click at [578, 188] on div "In order for us to process any of your applications, we require proof of your i…" at bounding box center [330, 148] width 582 height 198
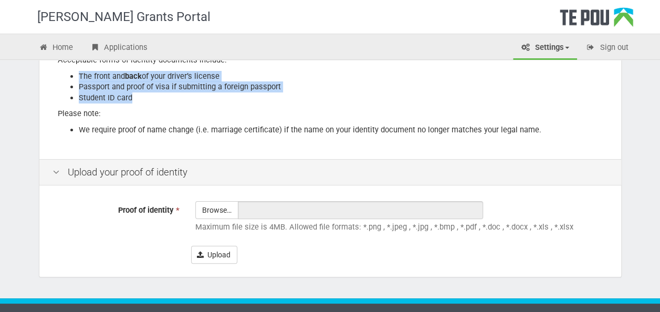
scroll to position [211, 0]
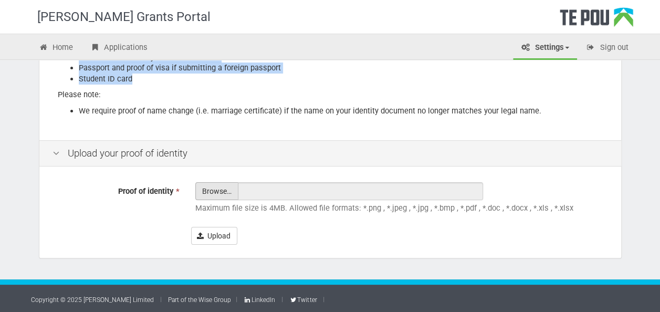
click at [230, 190] on input "Proof of identity *" at bounding box center [217, 220] width 42 height 75
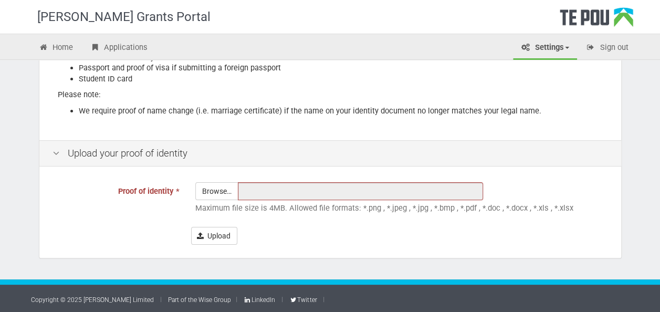
click at [1, 162] on div "Te Pou Grants Portal Home Applications Settings Profile My account FAQs Sign ou…" at bounding box center [330, 51] width 660 height 525
click at [219, 194] on input "Proof of identity *" at bounding box center [217, 220] width 42 height 75
type input "C:\fakepath\id.jpg"
type input "id.jpg"
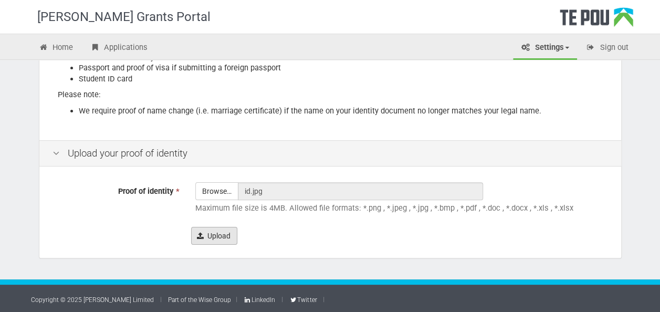
click at [223, 234] on button "Upload" at bounding box center [214, 236] width 46 height 18
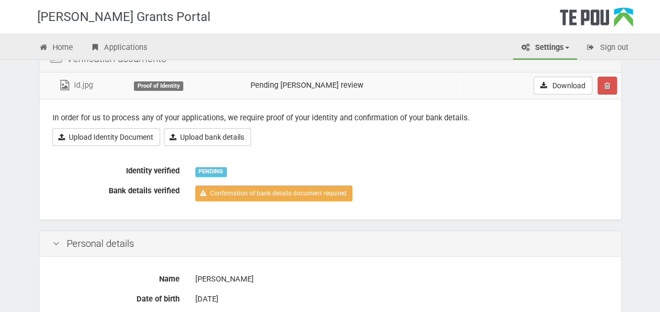
scroll to position [105, 0]
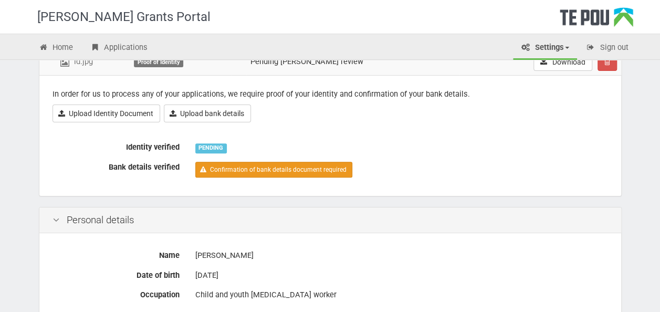
click at [239, 168] on link "Confirmation of bank details document required" at bounding box center [273, 170] width 157 height 16
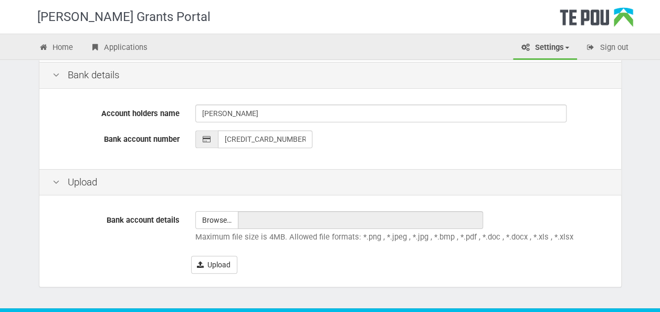
scroll to position [292, 0]
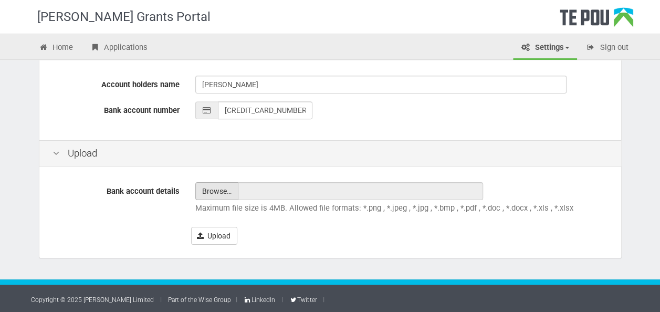
click at [215, 190] on input "file" at bounding box center [217, 191] width 42 height 17
type input "C:\fakepath\bank.png"
type input "bank.png"
click at [286, 212] on p "Maximum file size is 4MB. Allowed file formats: *.png , *.jpeg , *.jpg , *.bmp …" at bounding box center [401, 208] width 413 height 11
click at [208, 238] on button "Upload" at bounding box center [214, 236] width 46 height 18
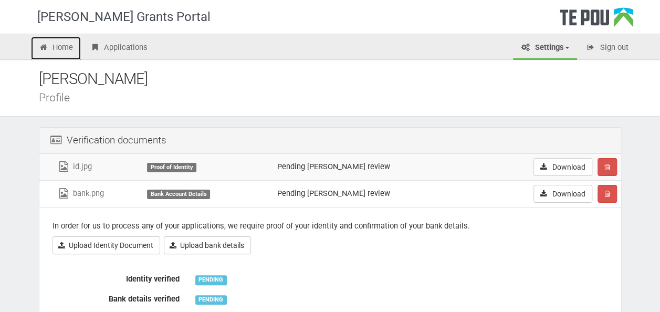
click at [66, 44] on link "Home" at bounding box center [56, 48] width 50 height 23
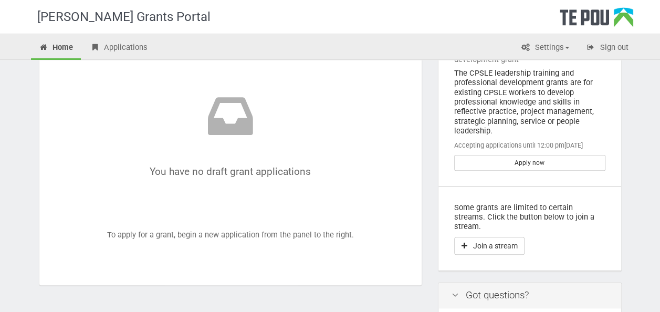
scroll to position [53, 0]
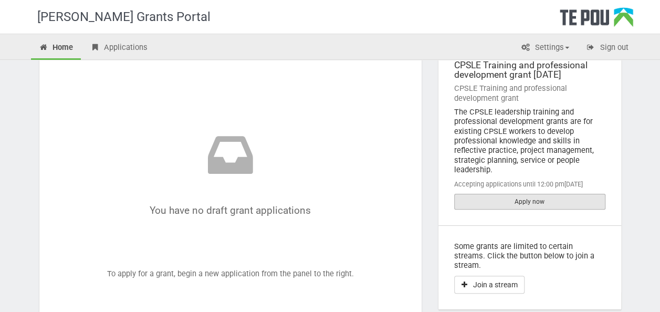
click at [549, 194] on link "Apply now" at bounding box center [529, 202] width 151 height 16
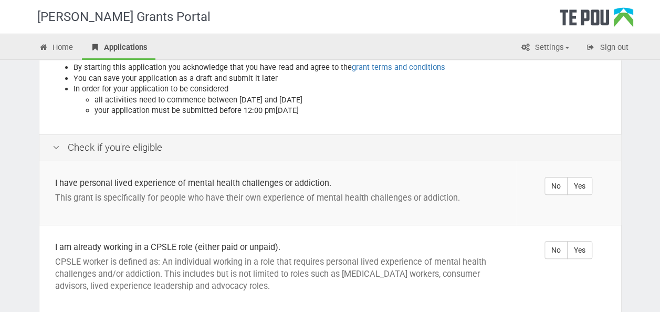
scroll to position [158, 0]
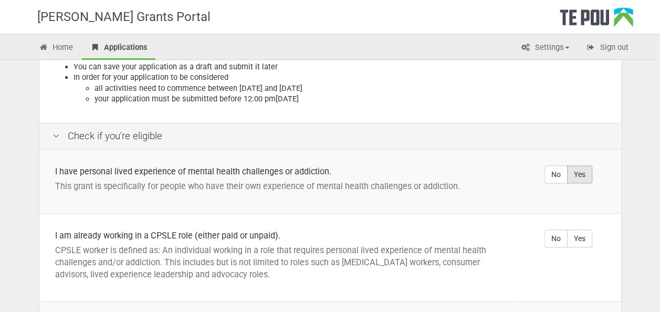
click at [572, 165] on label "Yes" at bounding box center [579, 174] width 25 height 18
radio input "true"
click at [583, 230] on label "Yes" at bounding box center [579, 239] width 25 height 18
radio input "true"
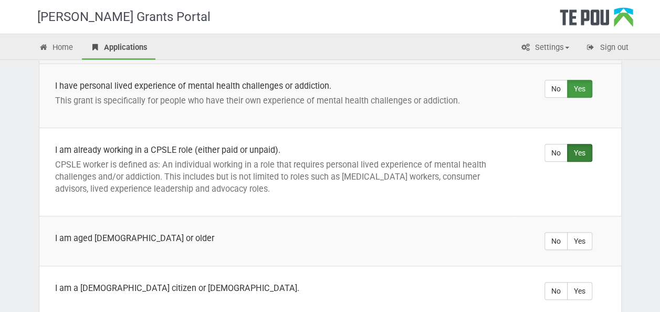
scroll to position [263, 0]
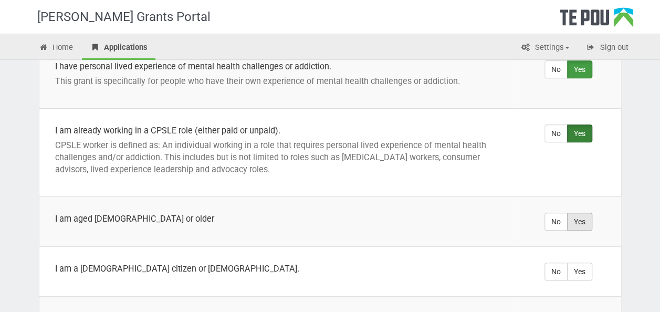
click at [580, 213] on label "Yes" at bounding box center [579, 222] width 25 height 18
radio input "true"
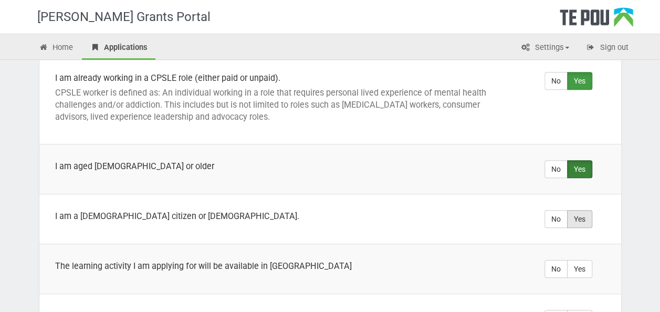
click at [588, 210] on label "Yes" at bounding box center [579, 219] width 25 height 18
radio input "true"
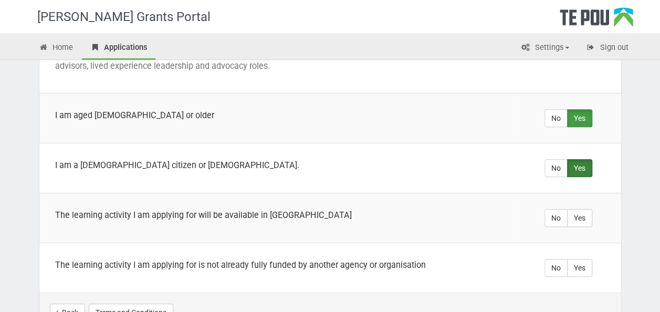
scroll to position [368, 0]
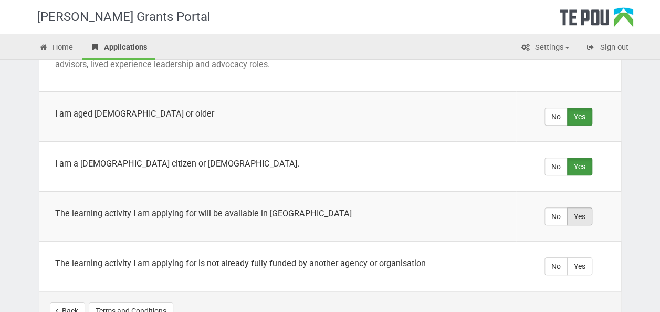
click at [583, 208] on label "Yes" at bounding box center [579, 217] width 25 height 18
radio input "true"
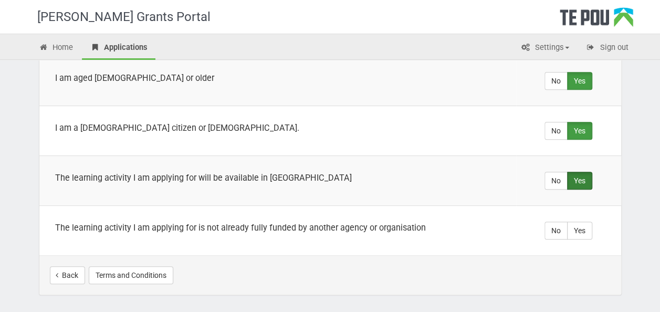
scroll to position [420, 0]
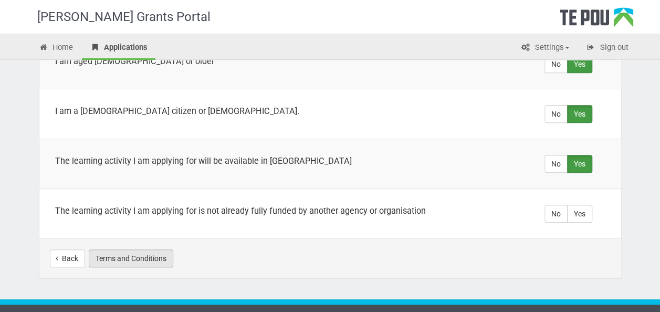
click at [134, 250] on button "Terms and Conditions" at bounding box center [131, 259] width 85 height 18
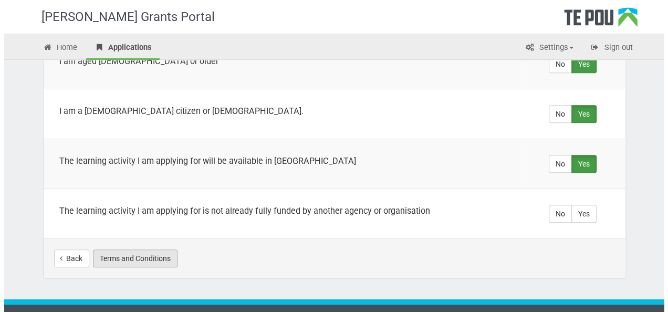
scroll to position [0, 0]
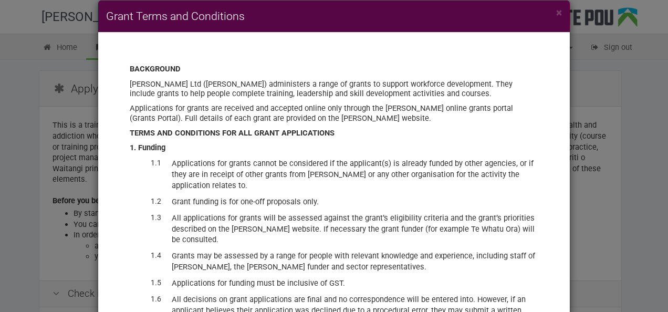
click at [647, 165] on div "× Grant Terms and Conditions BACKGROUND Te Pou Ltd (Te Pou) administers a range…" at bounding box center [334, 156] width 668 height 312
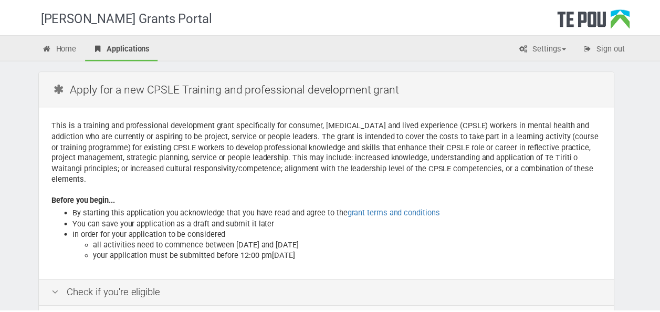
scroll to position [427, 0]
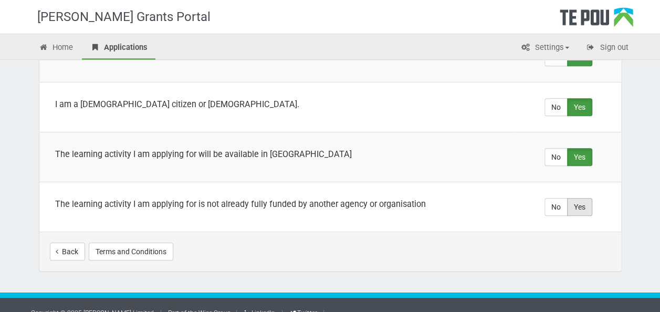
click at [577, 198] on label "Yes" at bounding box center [579, 207] width 25 height 18
radio input "true"
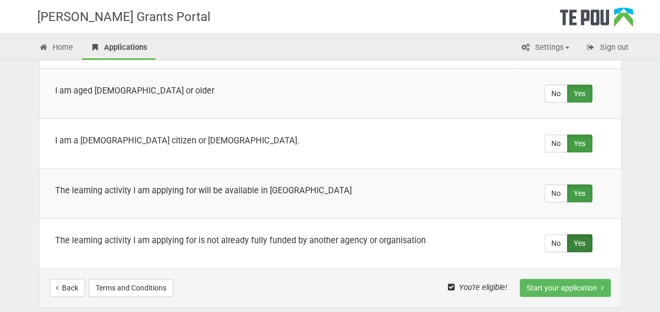
scroll to position [375, 0]
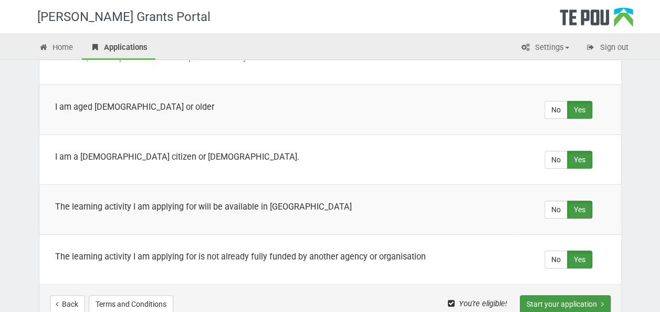
click at [558, 295] on button "Start your application" at bounding box center [565, 304] width 91 height 18
